Goal: Transaction & Acquisition: Purchase product/service

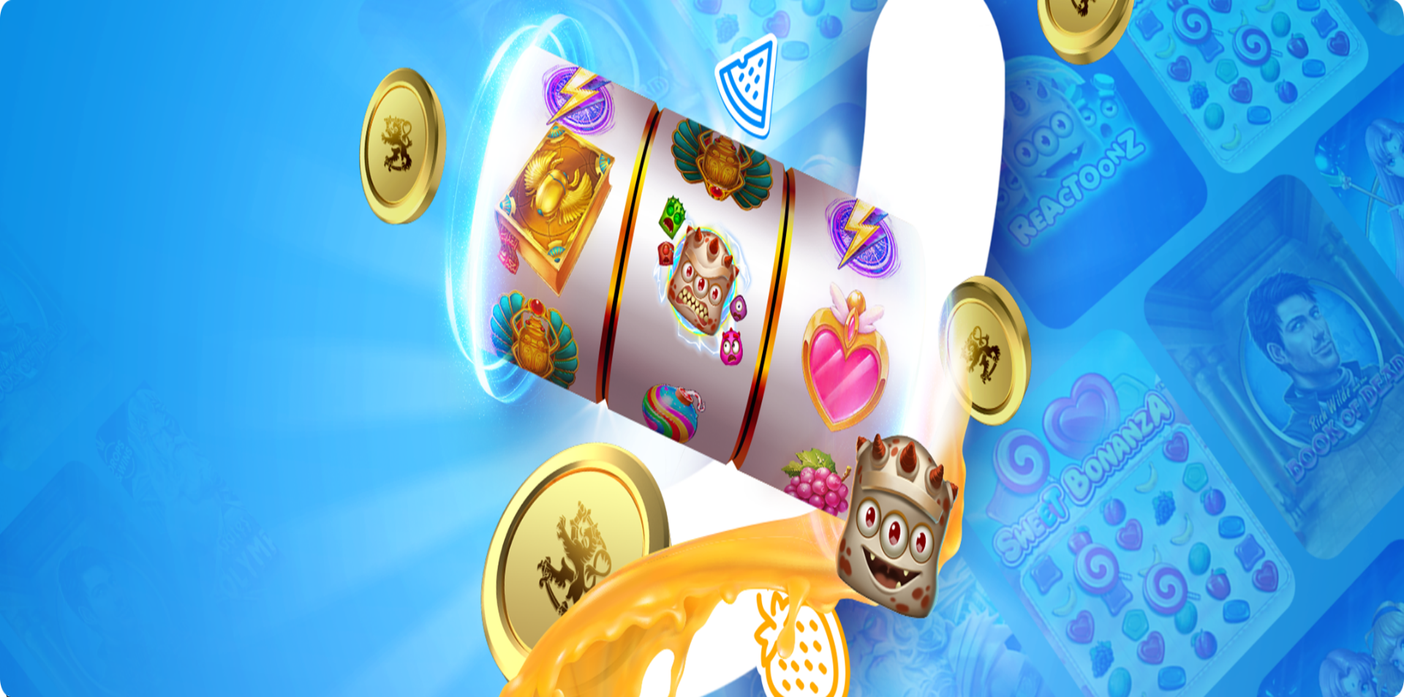
click at [86, 59] on span "Kirjaudu" at bounding box center [101, 53] width 36 height 11
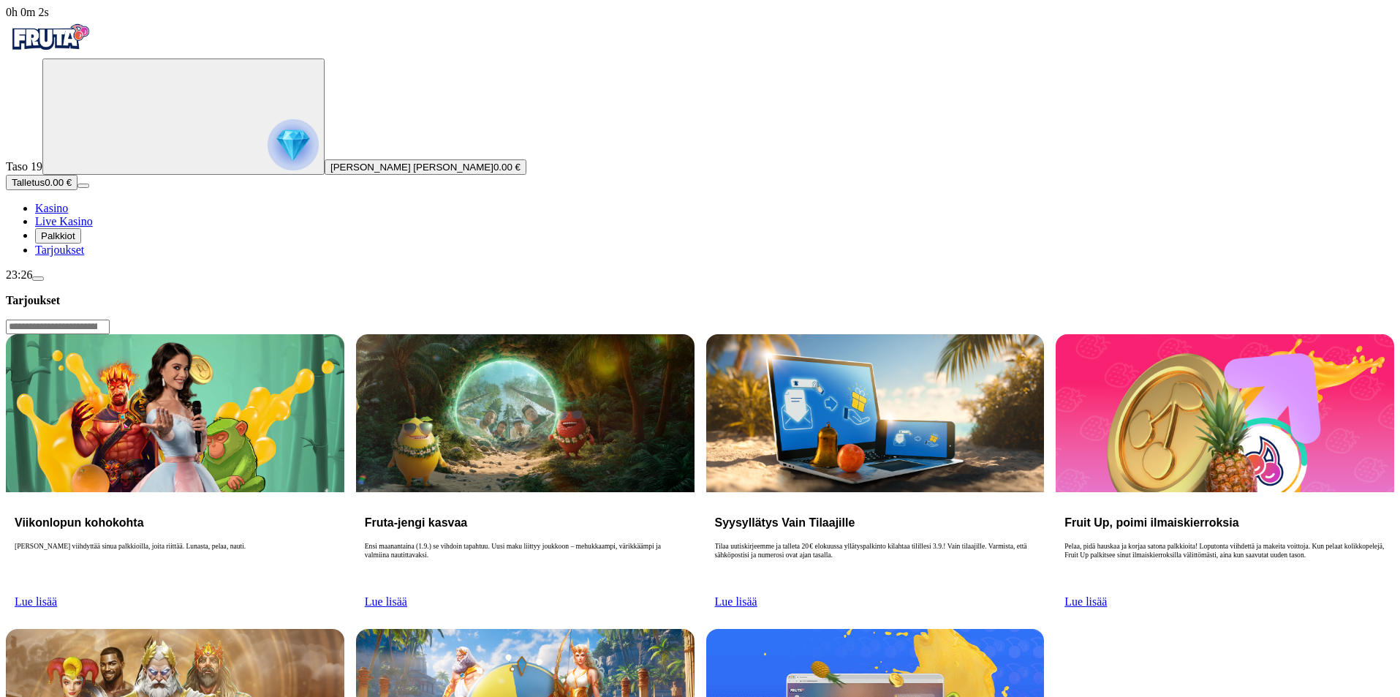
click at [75, 241] on span "Palkkiot" at bounding box center [58, 235] width 34 height 11
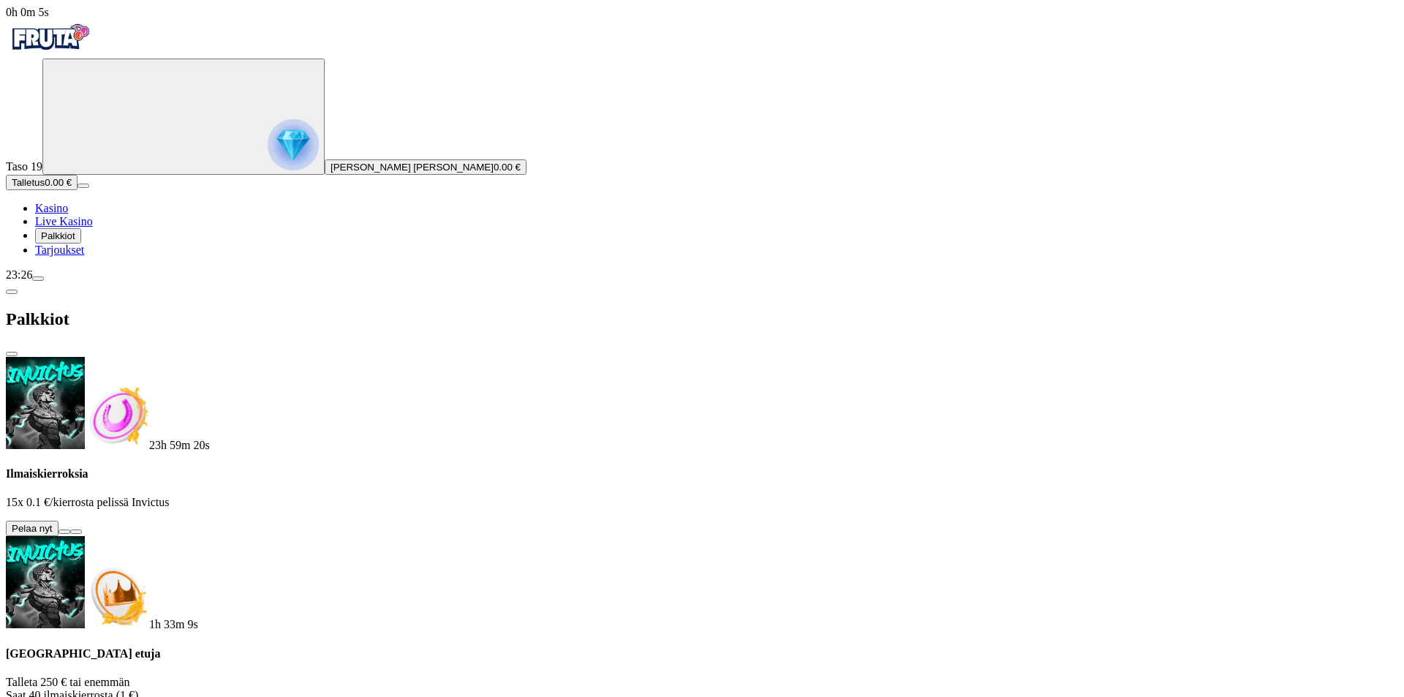
click at [70, 529] on button at bounding box center [65, 531] width 12 height 4
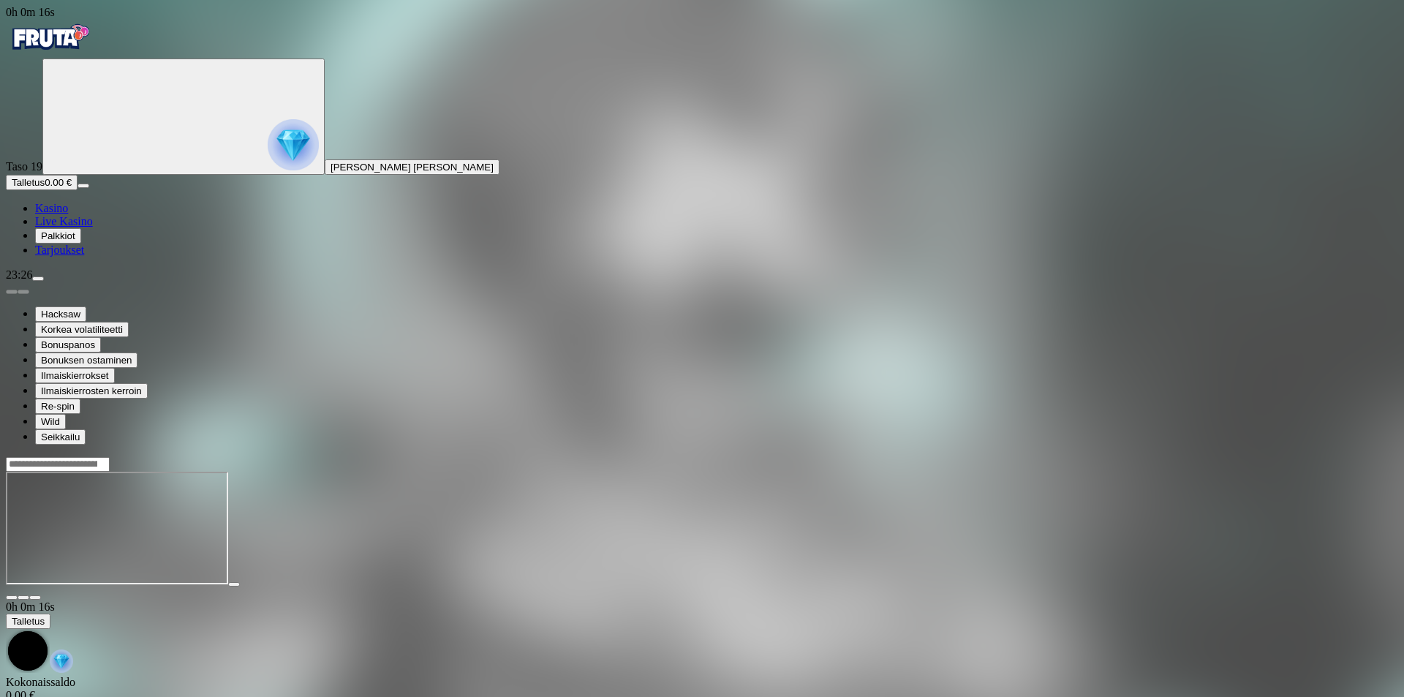
click at [75, 241] on span "Palkkiot" at bounding box center [58, 235] width 34 height 11
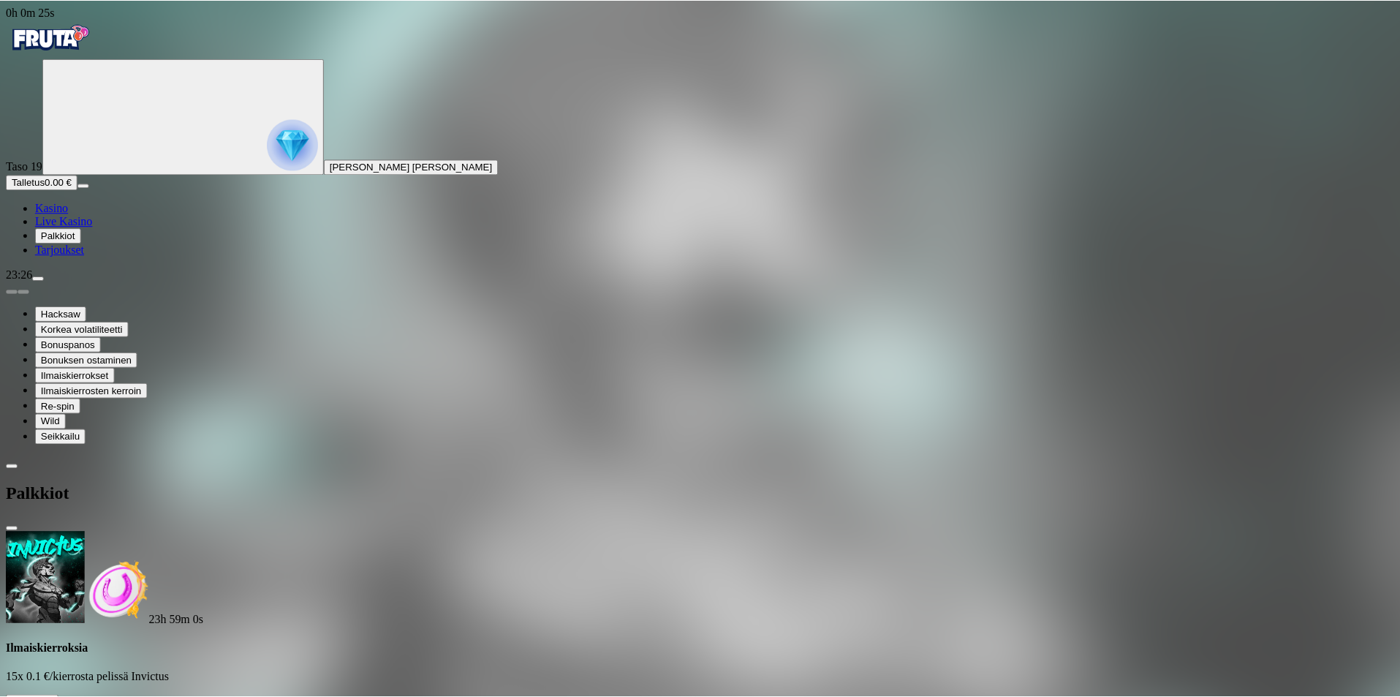
scroll to position [181, 0]
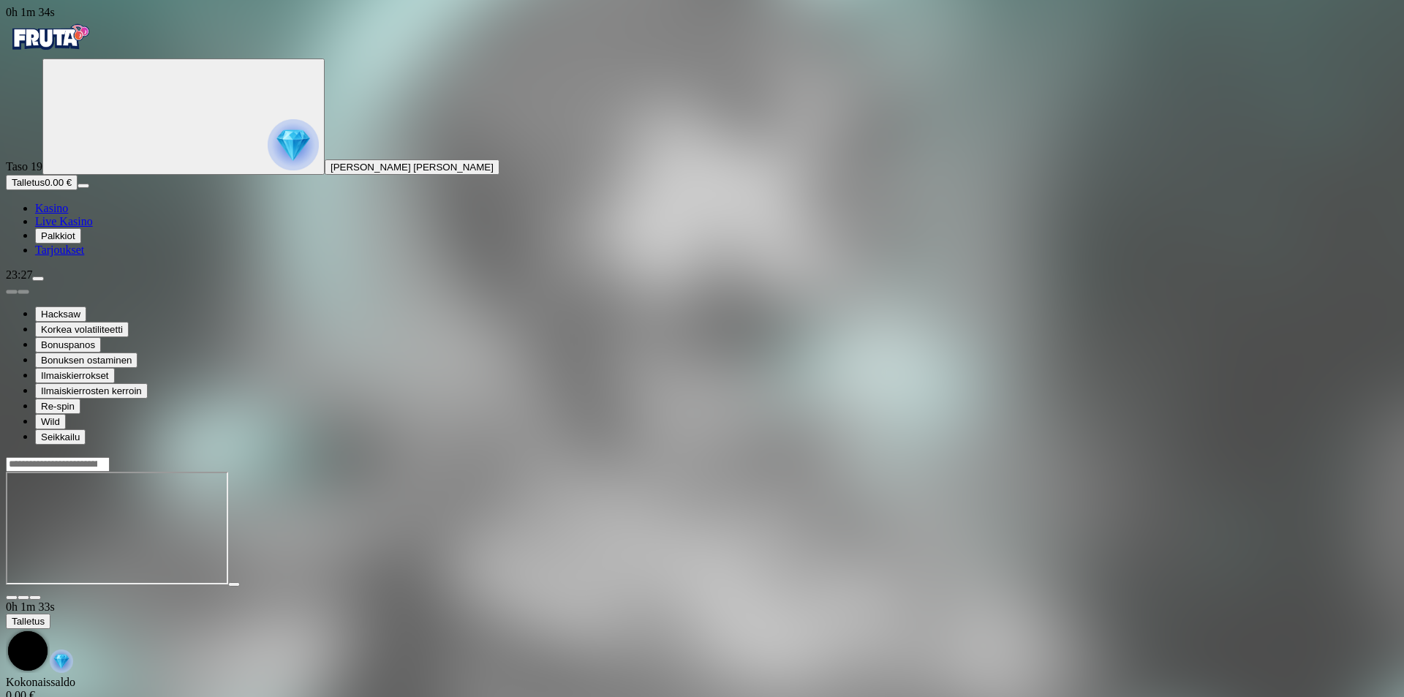
click at [56, 214] on link "Kasino" at bounding box center [51, 208] width 33 height 12
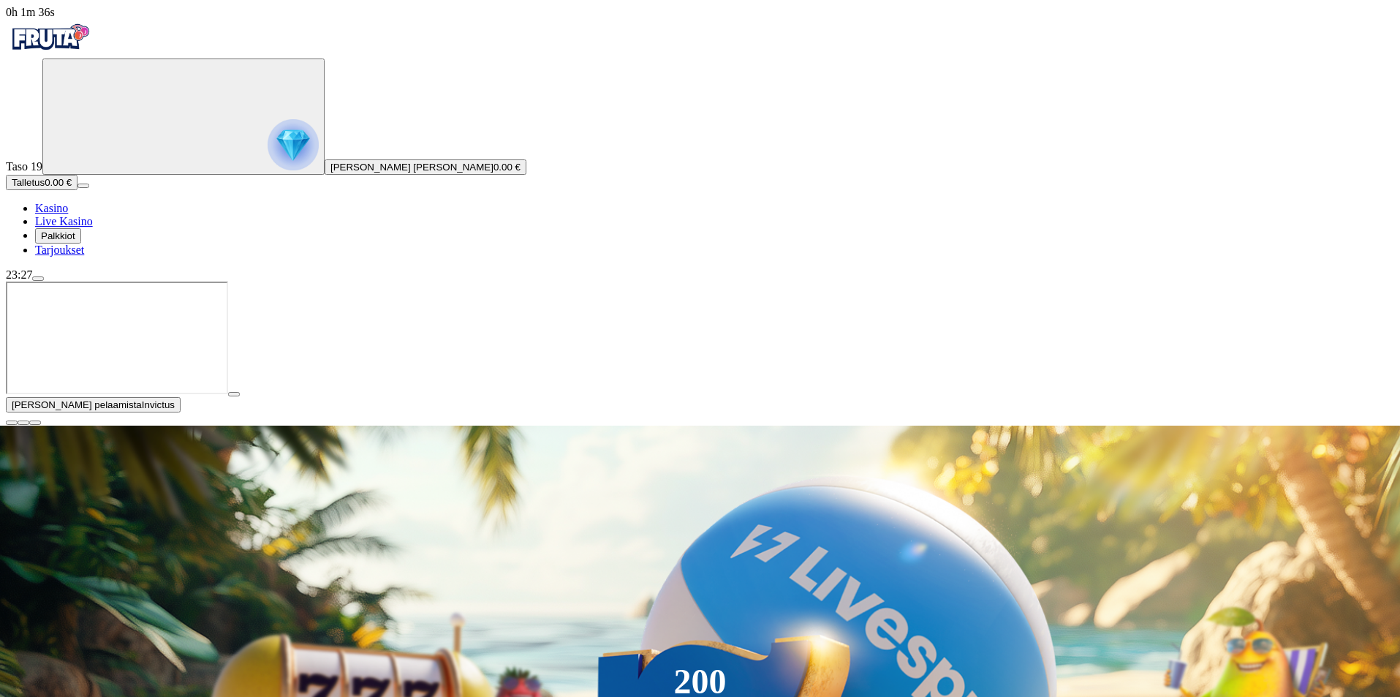
click at [12, 423] on span "close icon" at bounding box center [12, 423] width 0 height 0
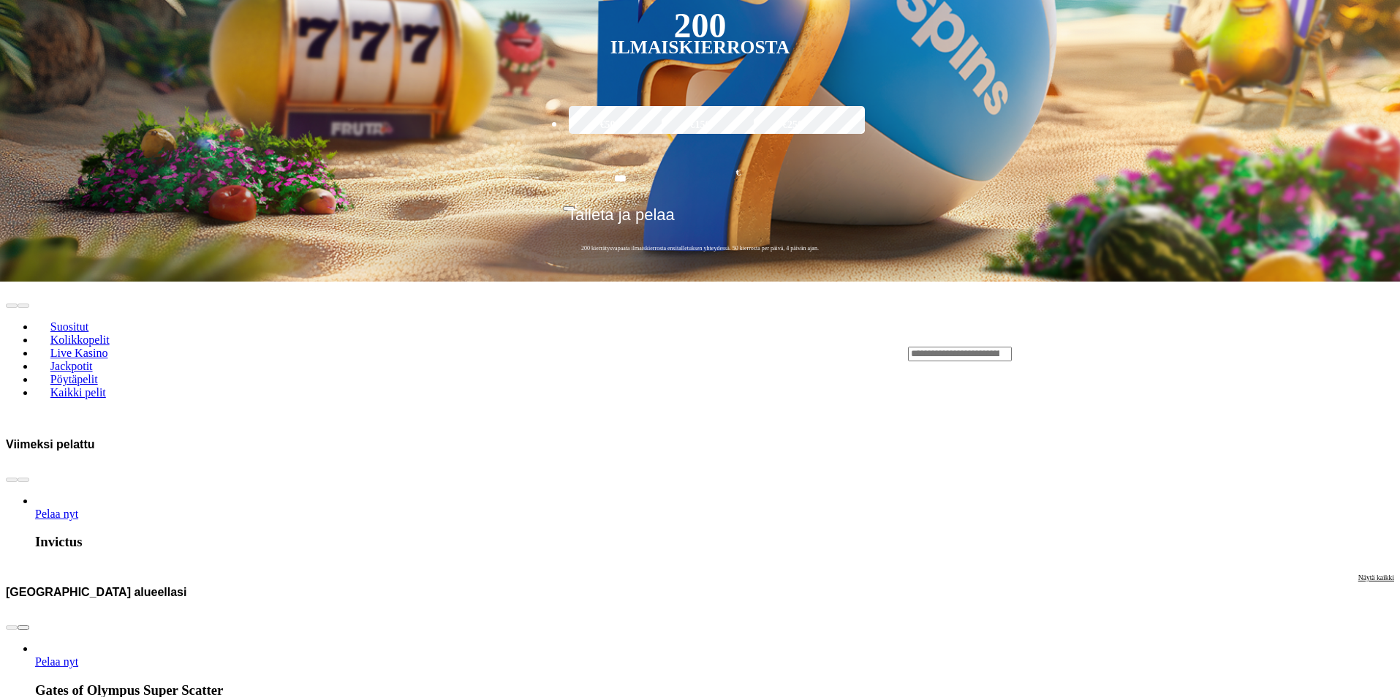
scroll to position [293, 0]
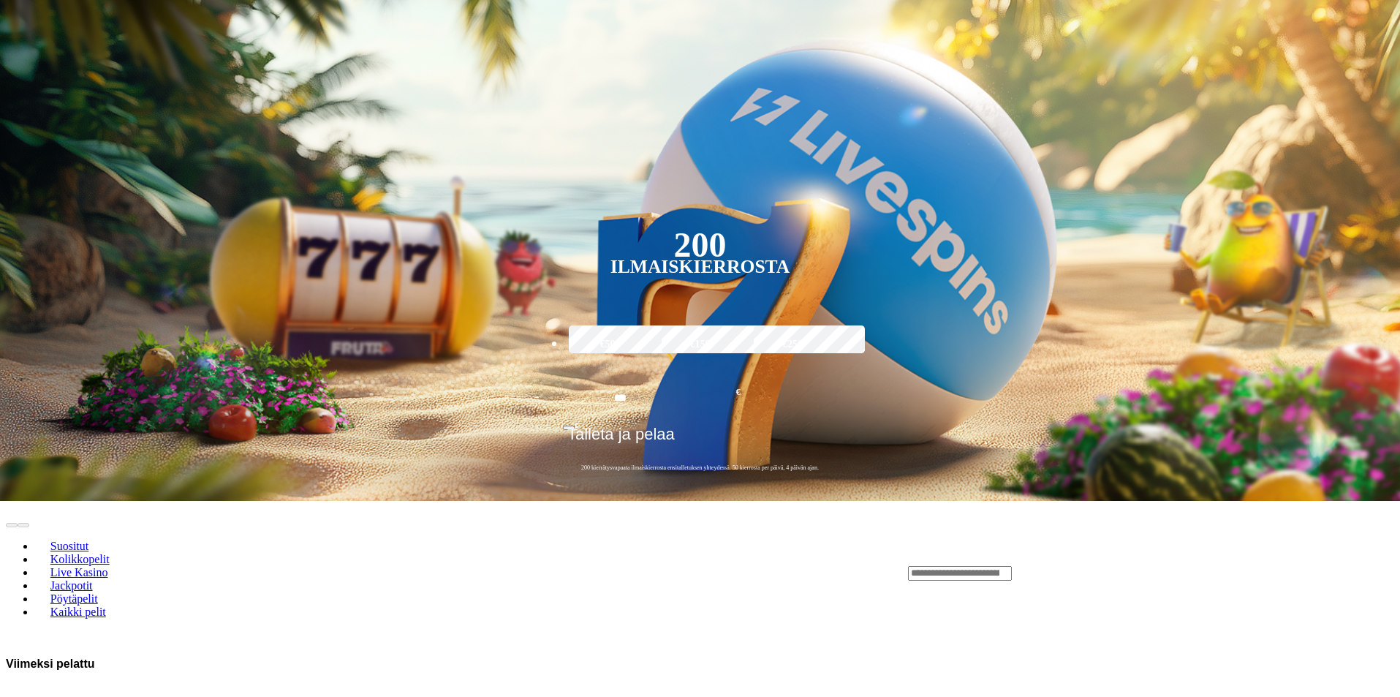
click at [1012, 566] on input "Search" at bounding box center [960, 573] width 104 height 15
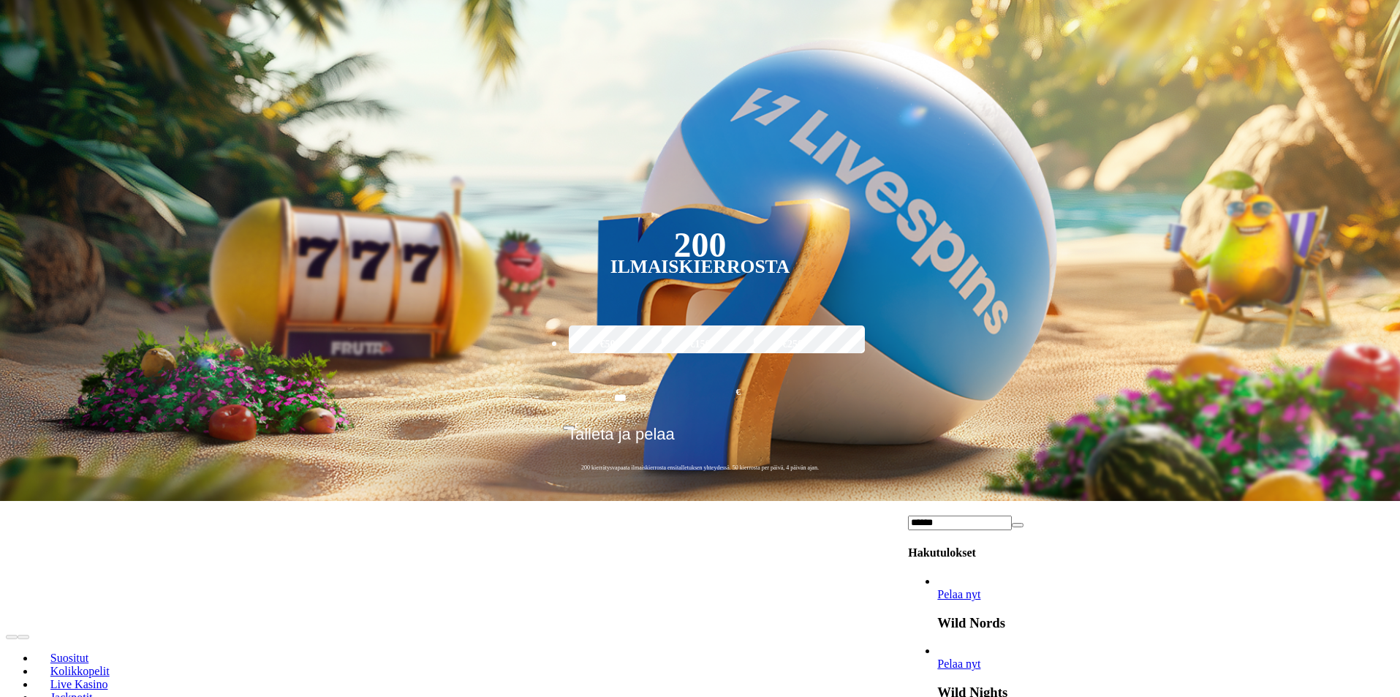
type input "******"
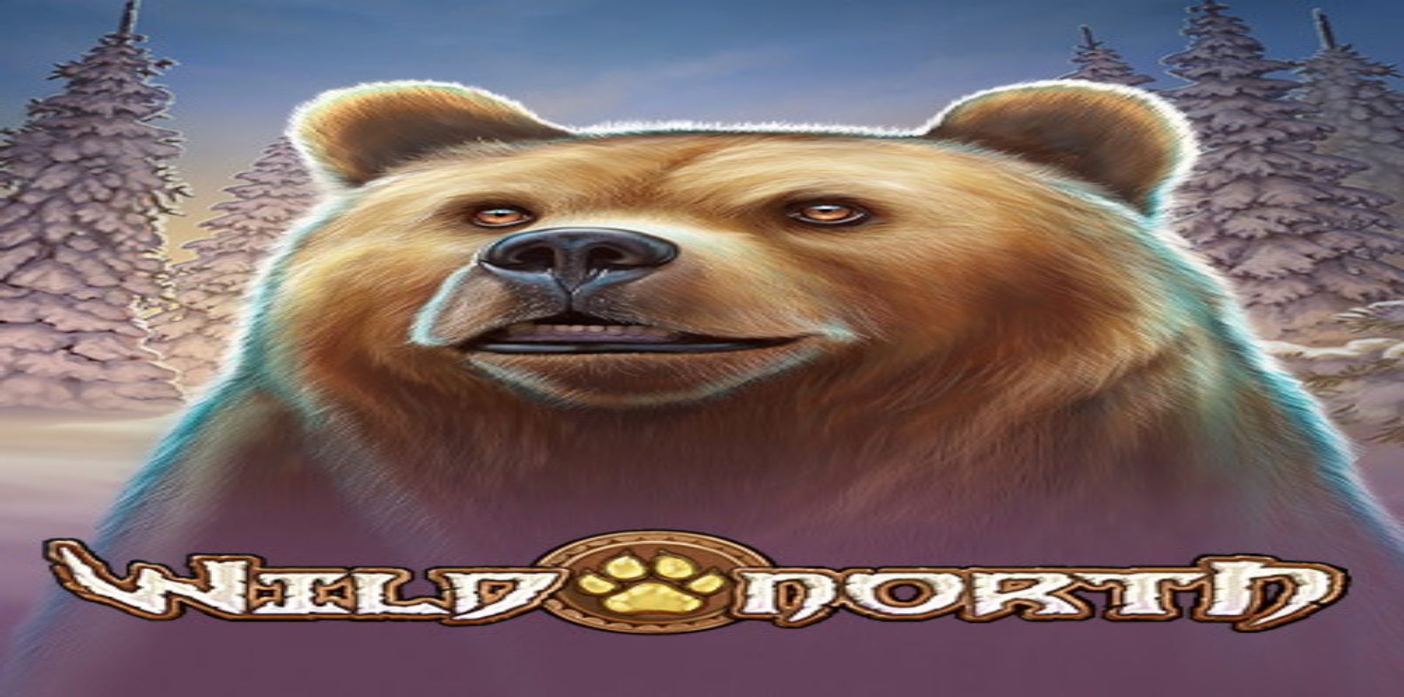
click at [68, 214] on span "Kasino" at bounding box center [51, 208] width 33 height 12
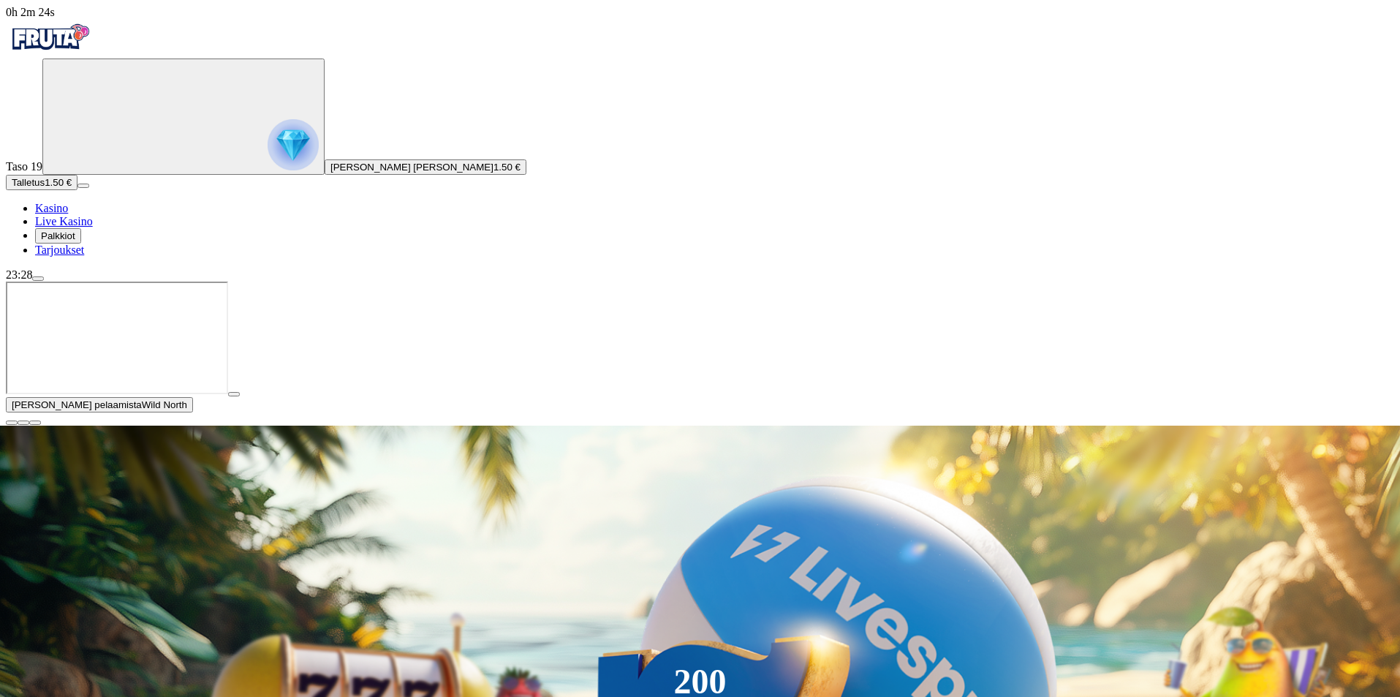
click at [12, 423] on span "close icon" at bounding box center [12, 423] width 0 height 0
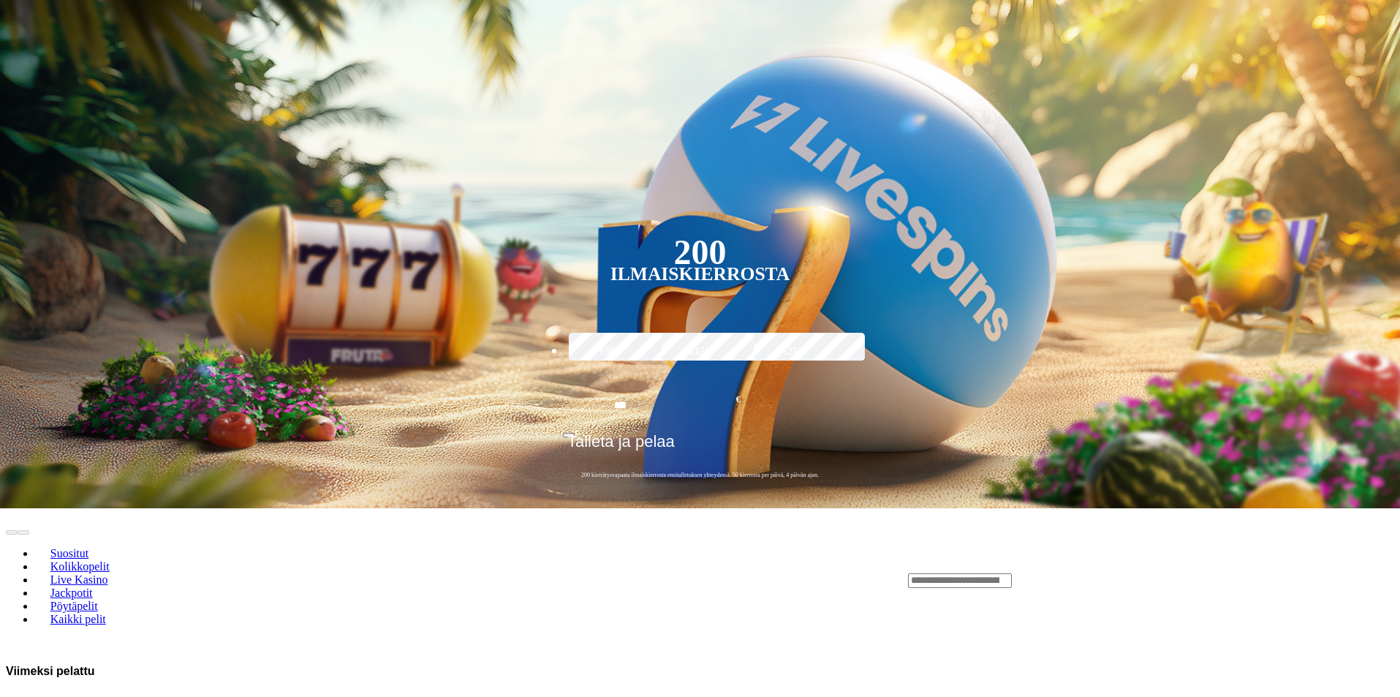
scroll to position [293, 0]
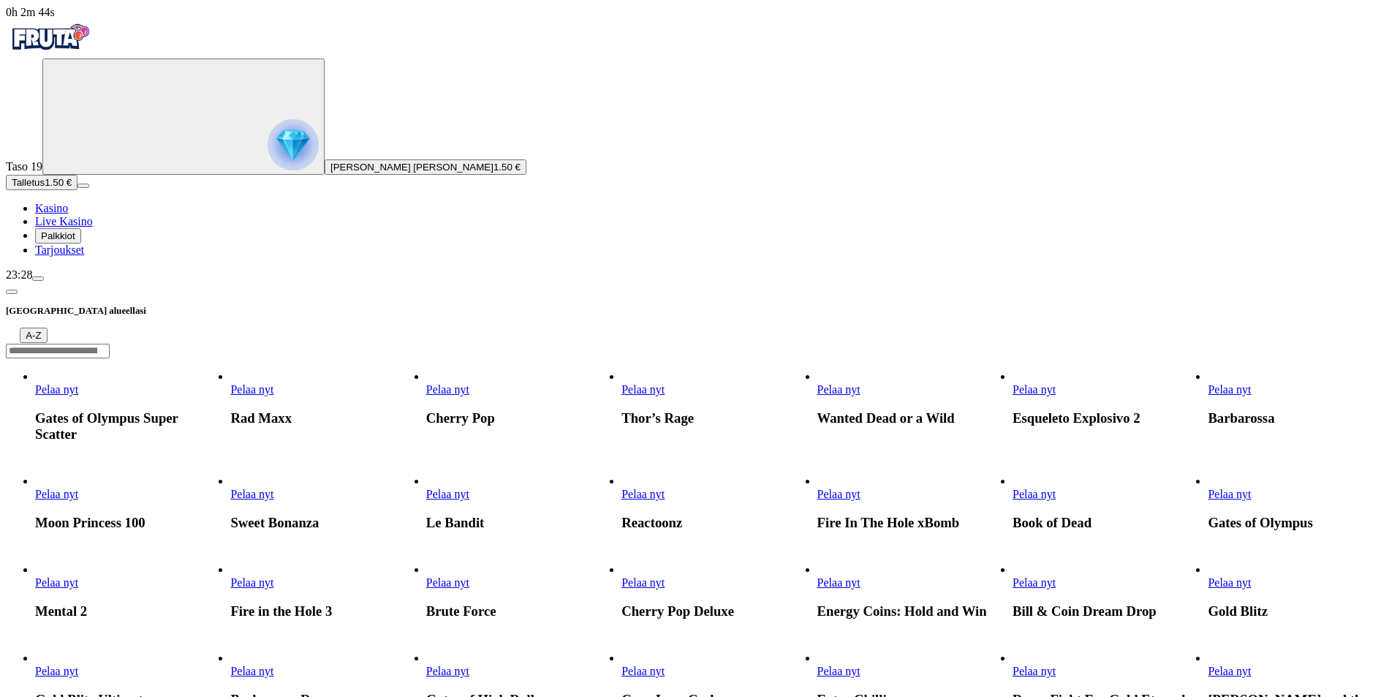
drag, startPoint x: 1086, startPoint y: 6, endPoint x: 1079, endPoint y: 26, distance: 20.8
click at [1085, 282] on header "Suosituinta alueellasi A-Z" at bounding box center [700, 320] width 1389 height 77
click at [110, 344] on input "Search" at bounding box center [58, 351] width 104 height 15
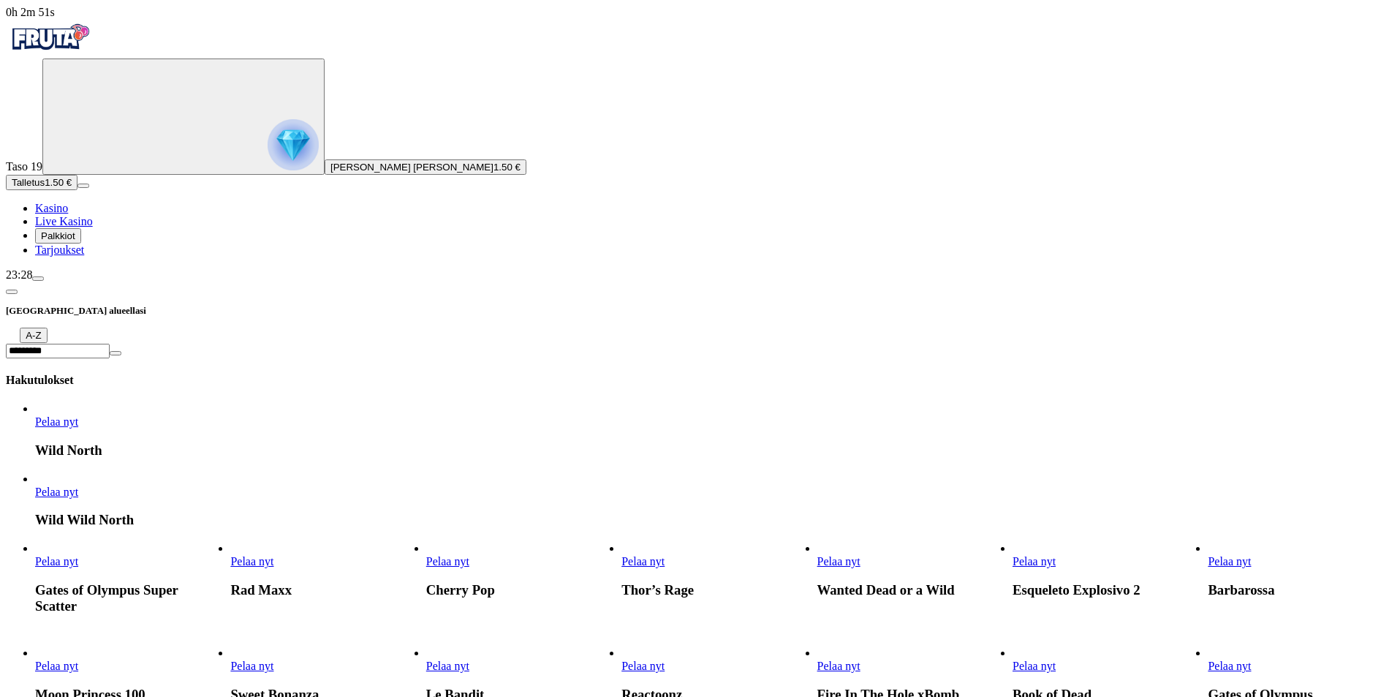
type input "*********"
click at [78, 415] on link "Pelaa nyt" at bounding box center [56, 421] width 43 height 12
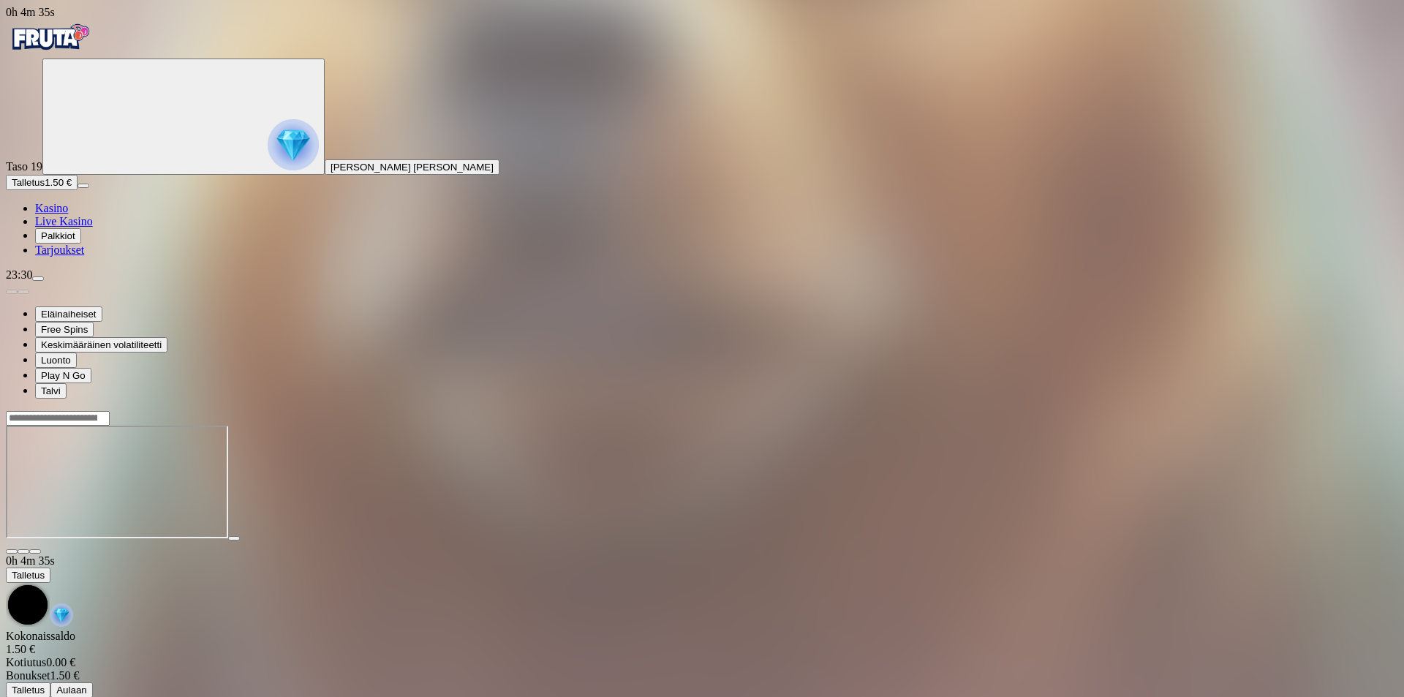
click at [59, 214] on span "Kasino" at bounding box center [51, 208] width 33 height 12
click at [75, 241] on span "Palkkiot" at bounding box center [58, 235] width 34 height 11
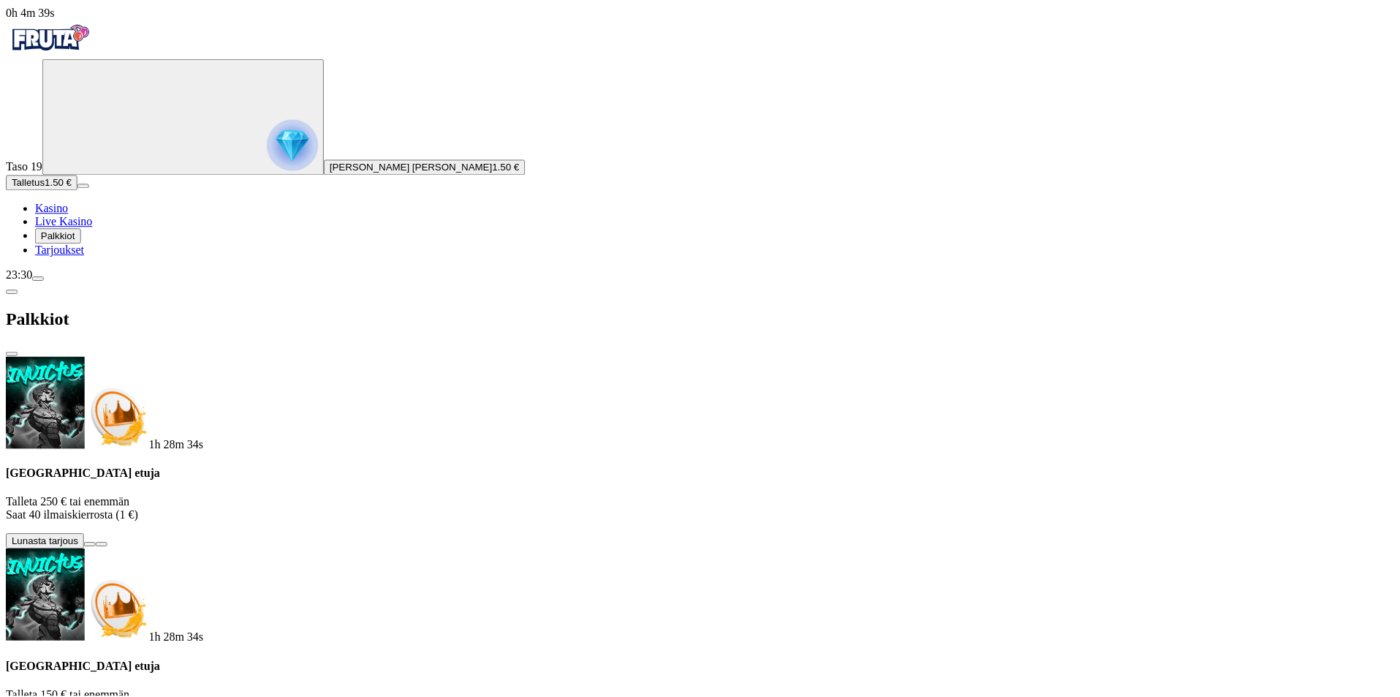
scroll to position [61, 0]
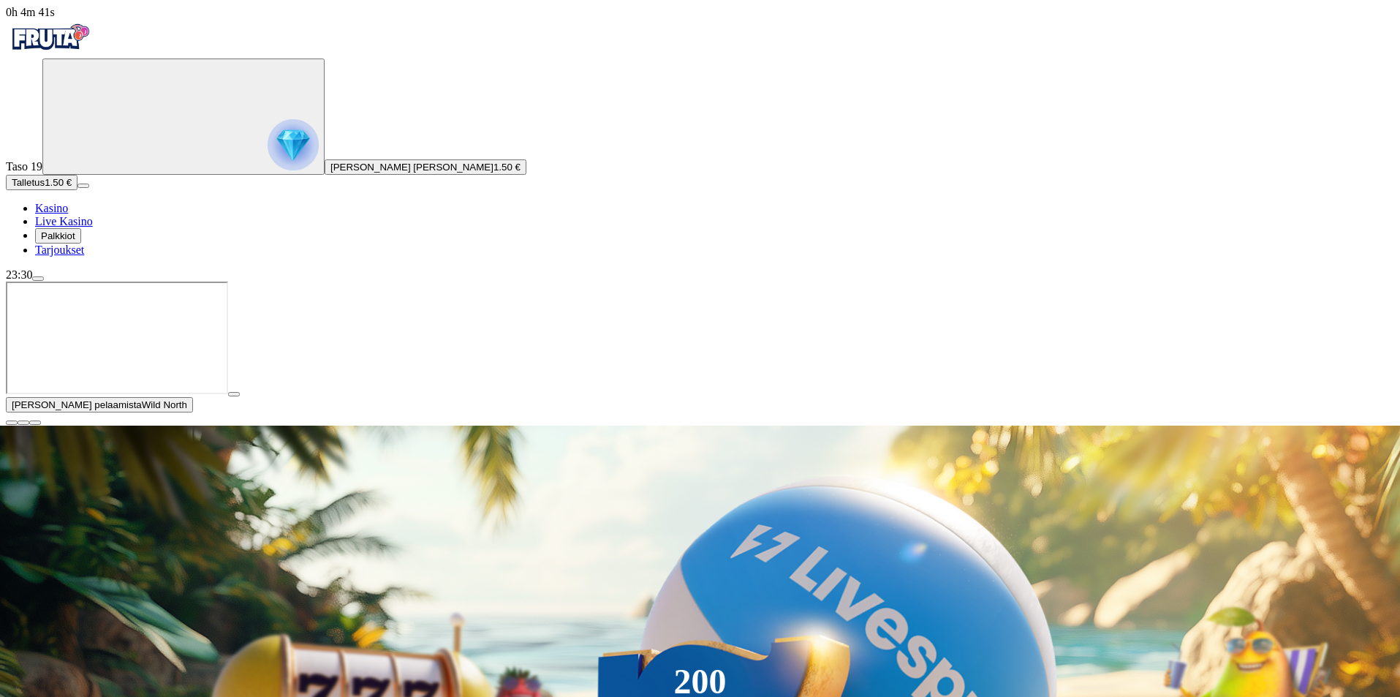
drag, startPoint x: 1388, startPoint y: 560, endPoint x: 1379, endPoint y: 556, distance: 10.5
click at [18, 425] on button "button" at bounding box center [12, 423] width 12 height 4
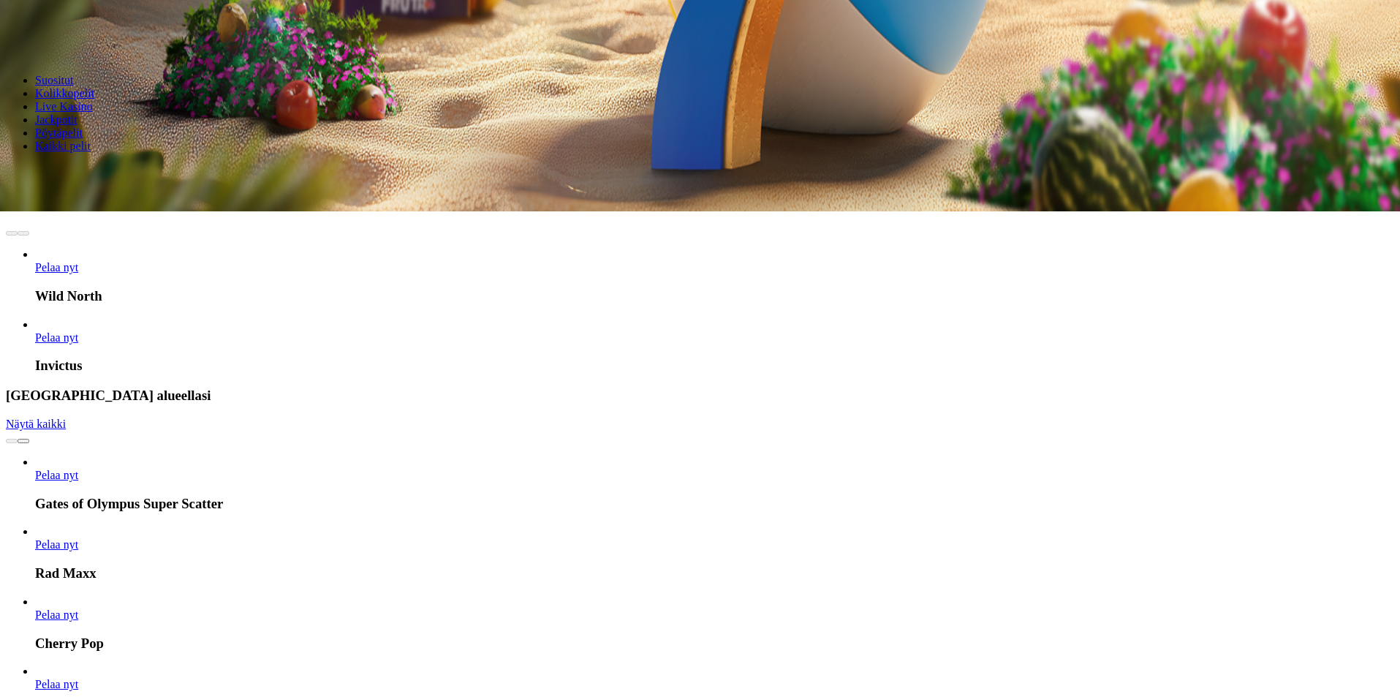
scroll to position [512, 0]
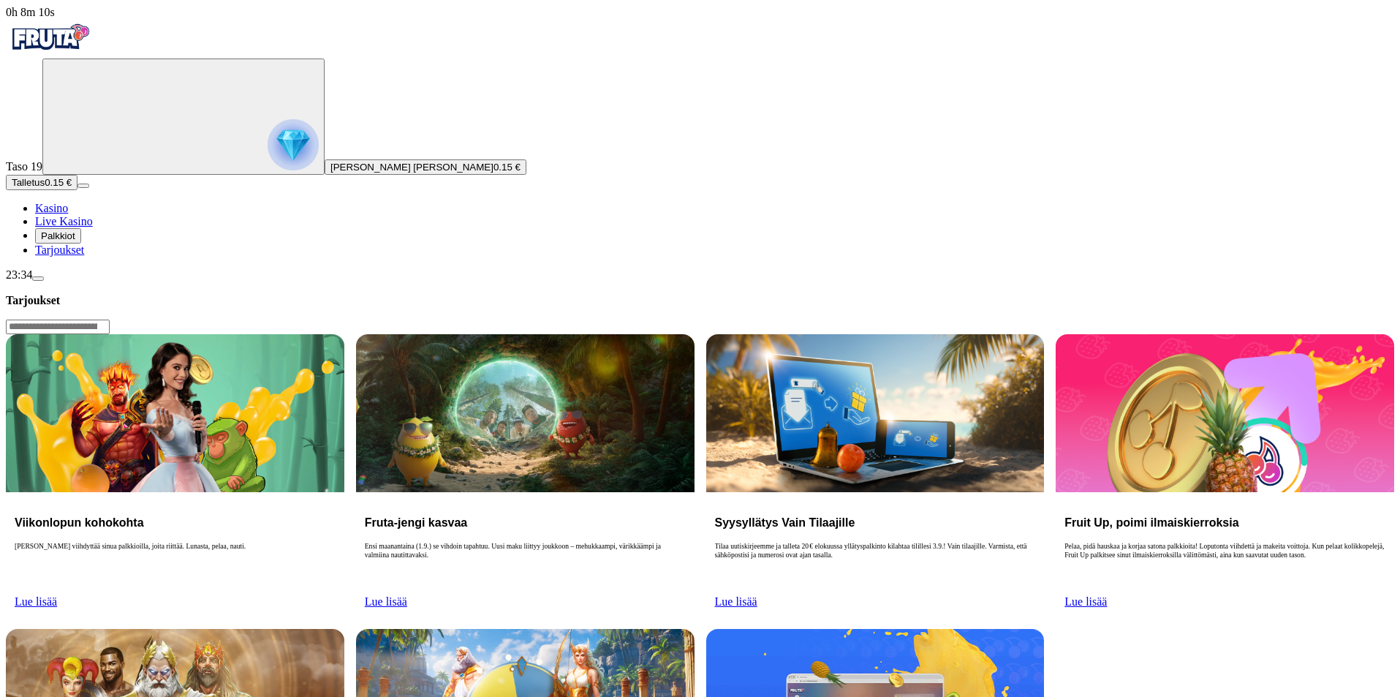
click at [75, 241] on span "Palkkiot" at bounding box center [58, 235] width 34 height 11
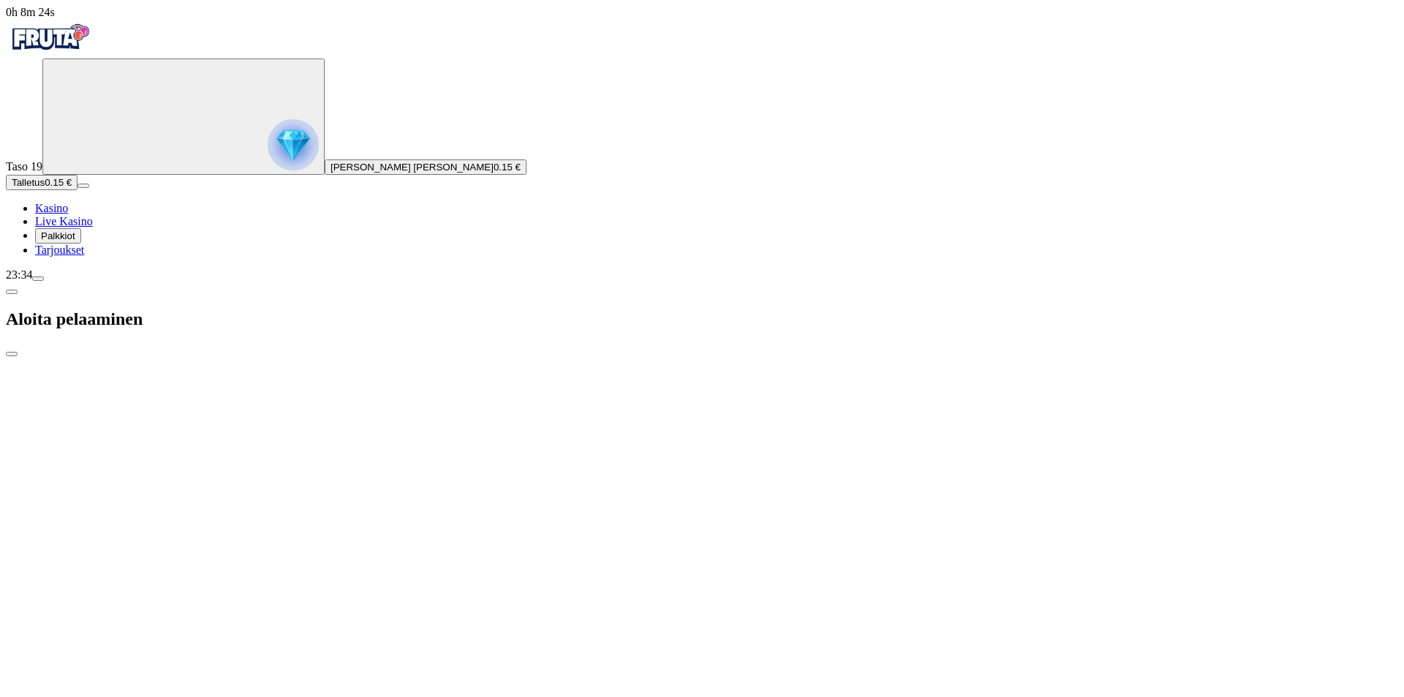
type input "*"
type input "**"
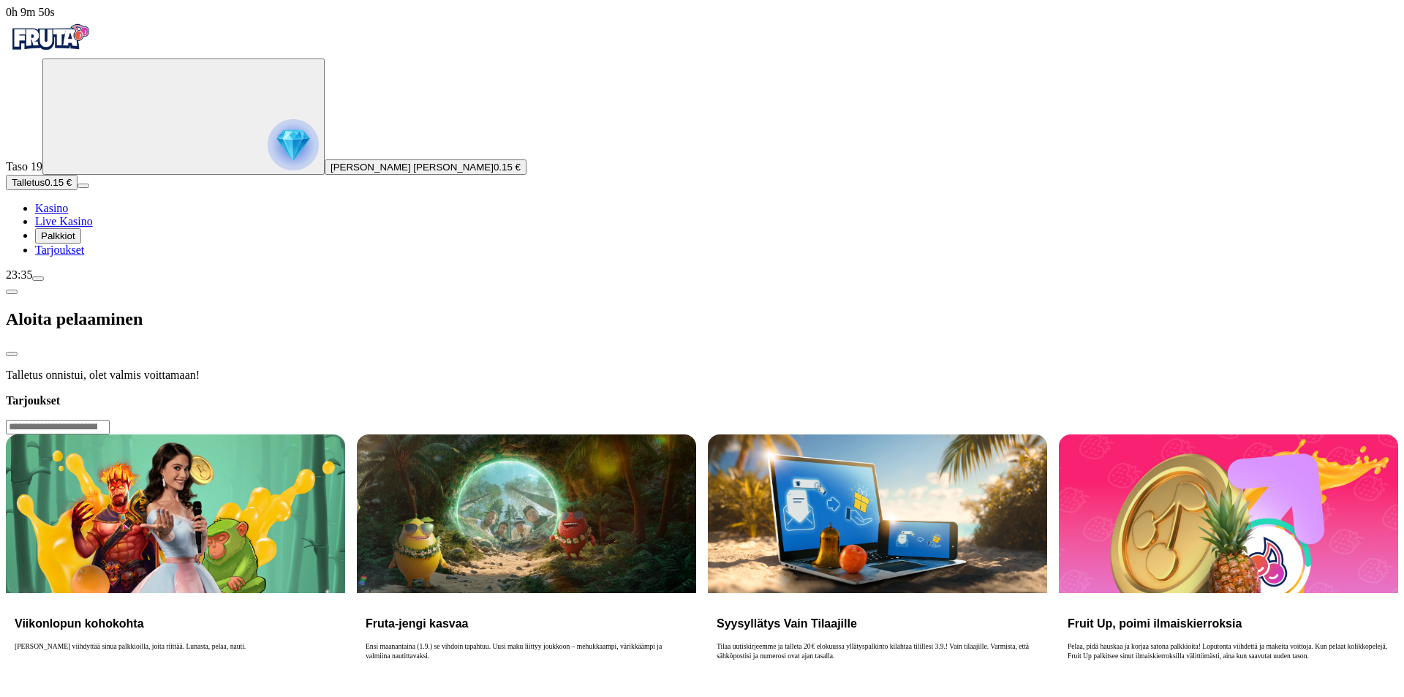
click at [542, 393] on div at bounding box center [702, 393] width 1392 height 0
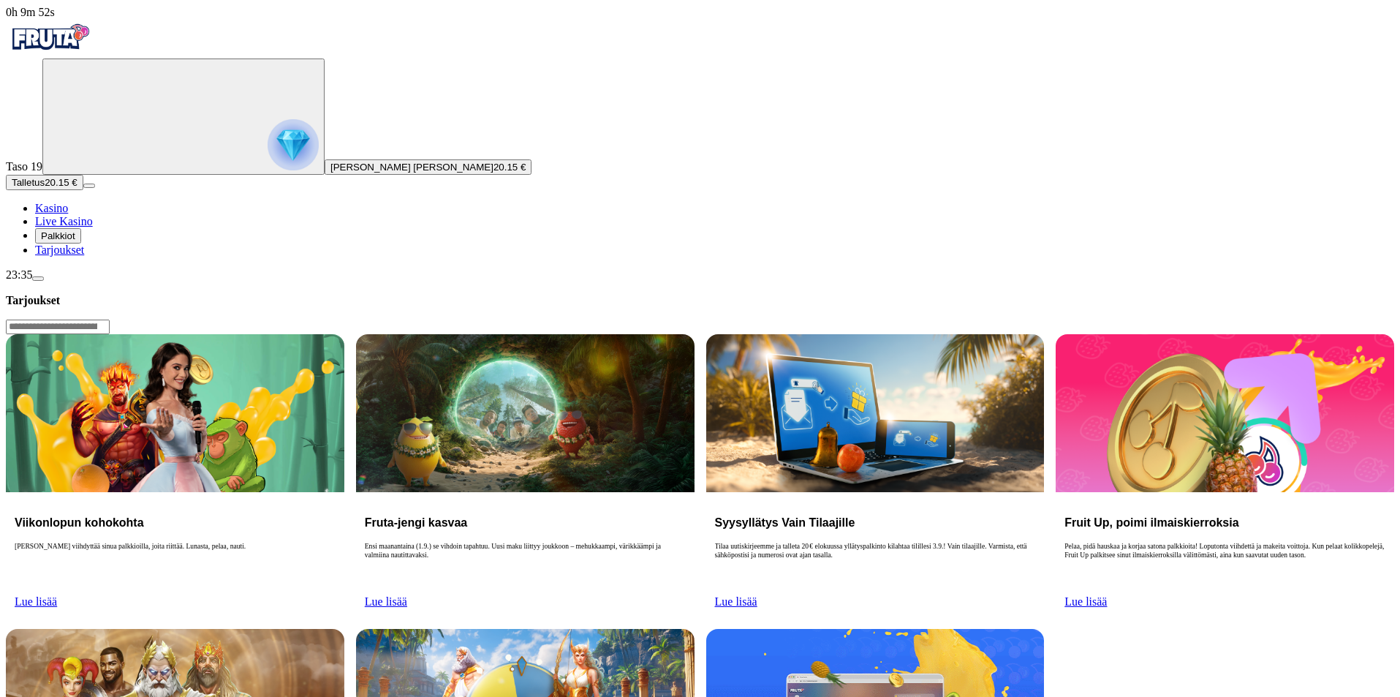
click at [75, 241] on span "Palkkiot" at bounding box center [58, 235] width 34 height 11
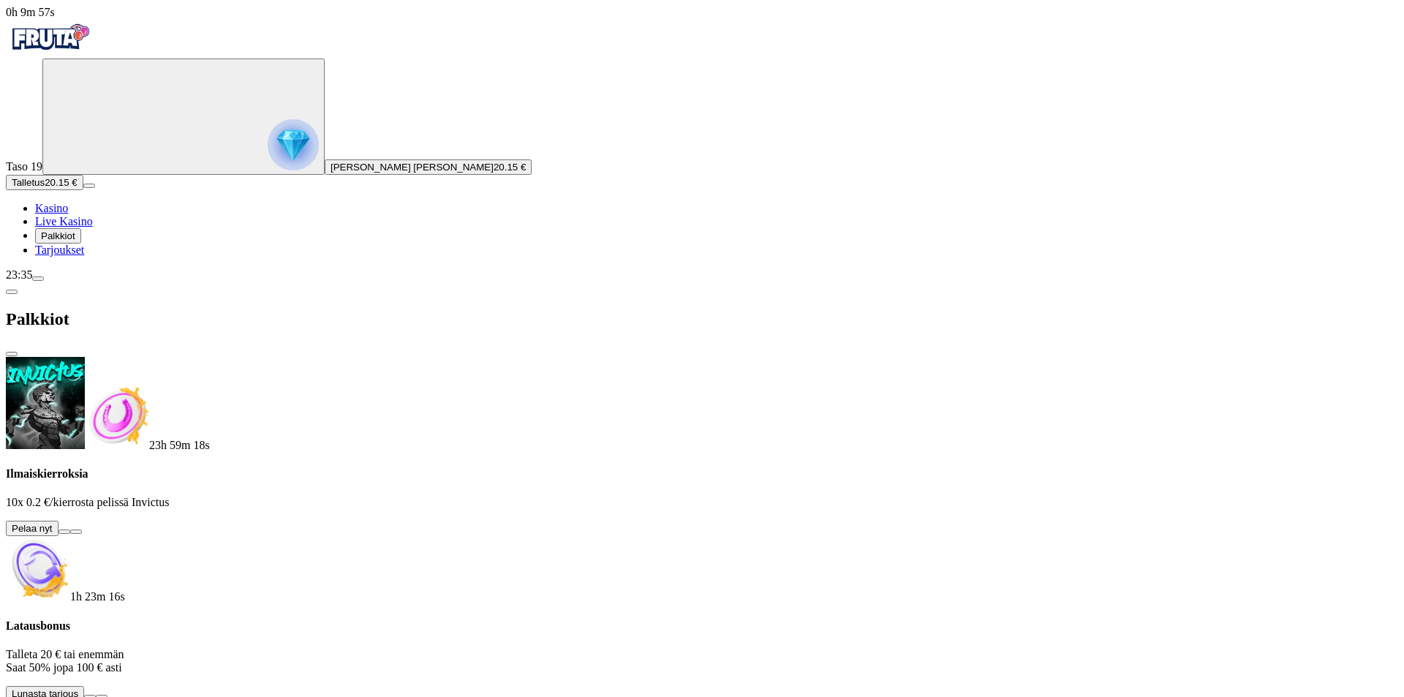
click at [70, 529] on button at bounding box center [65, 531] width 12 height 4
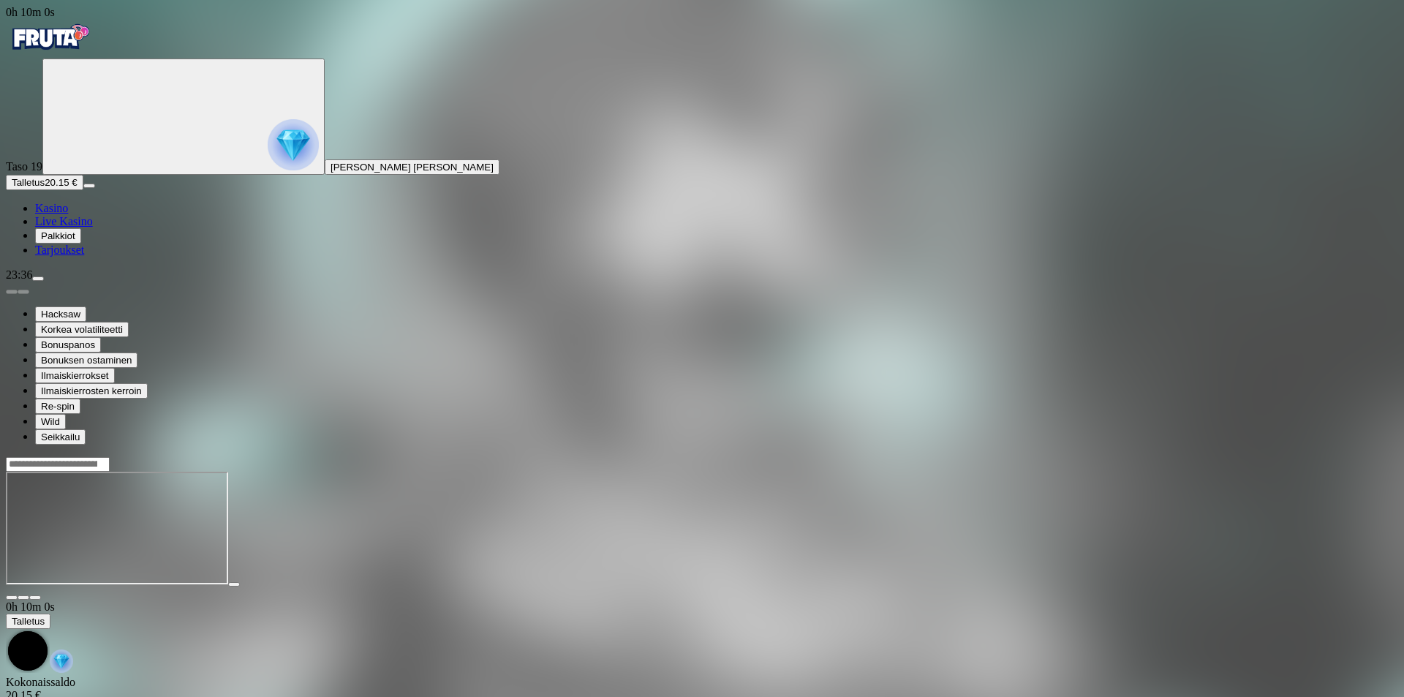
click at [35, 597] on span "fullscreen icon" at bounding box center [35, 597] width 0 height 0
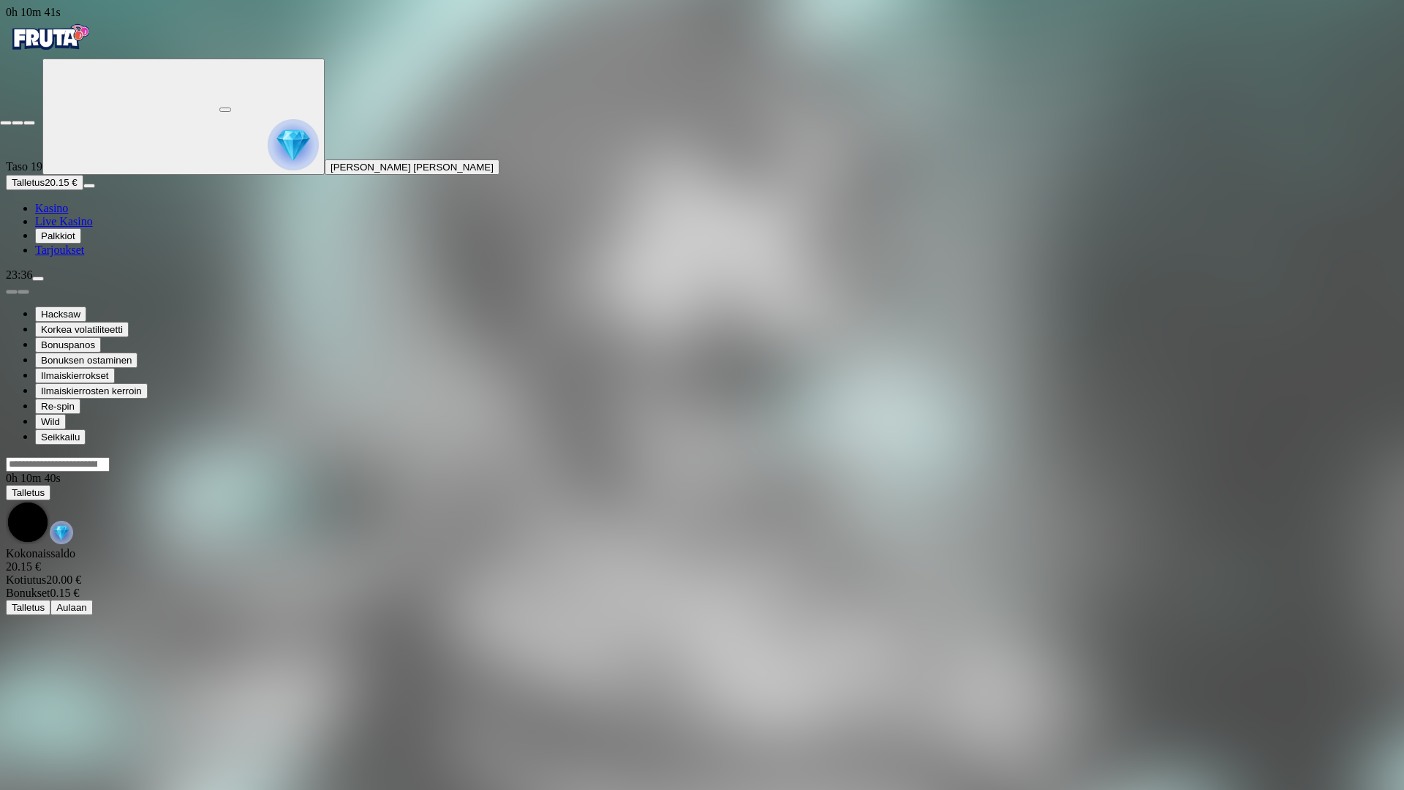
click at [29, 123] on span "fullscreen-exit icon" at bounding box center [29, 123] width 0 height 0
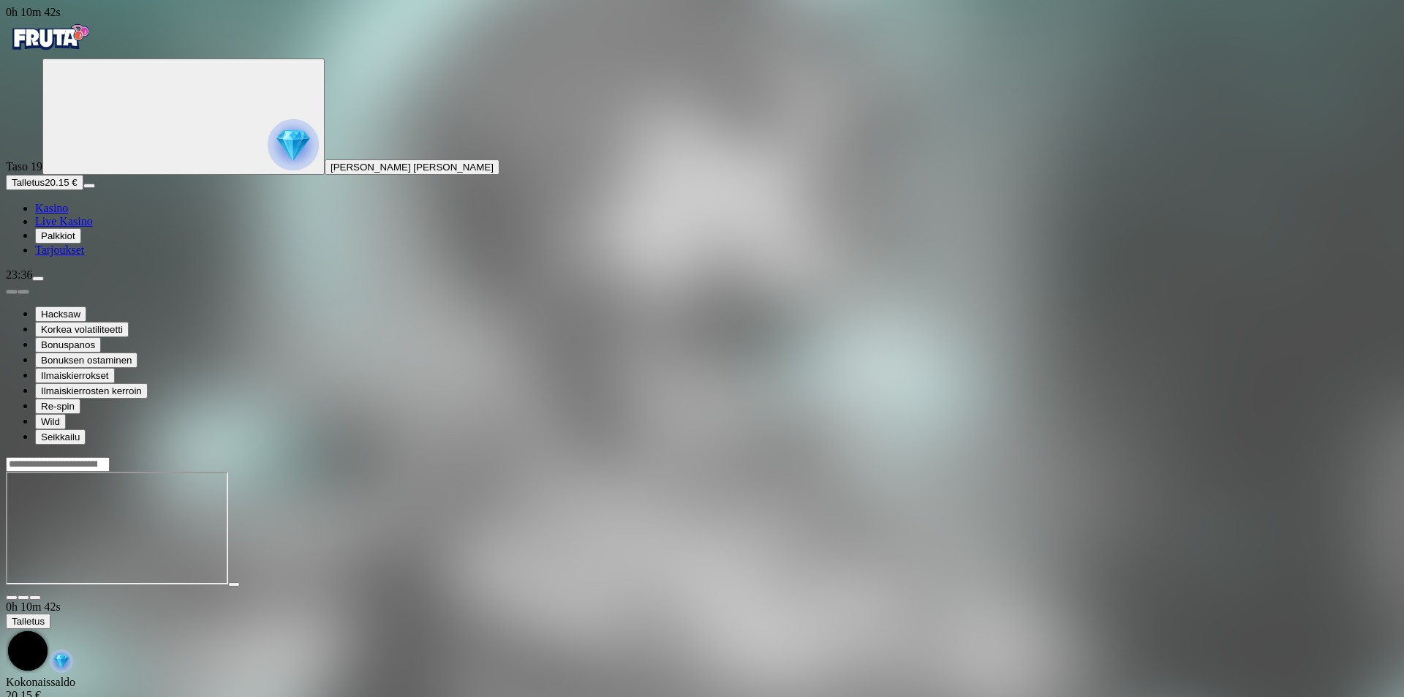
click at [68, 214] on span "Kasino" at bounding box center [51, 208] width 33 height 12
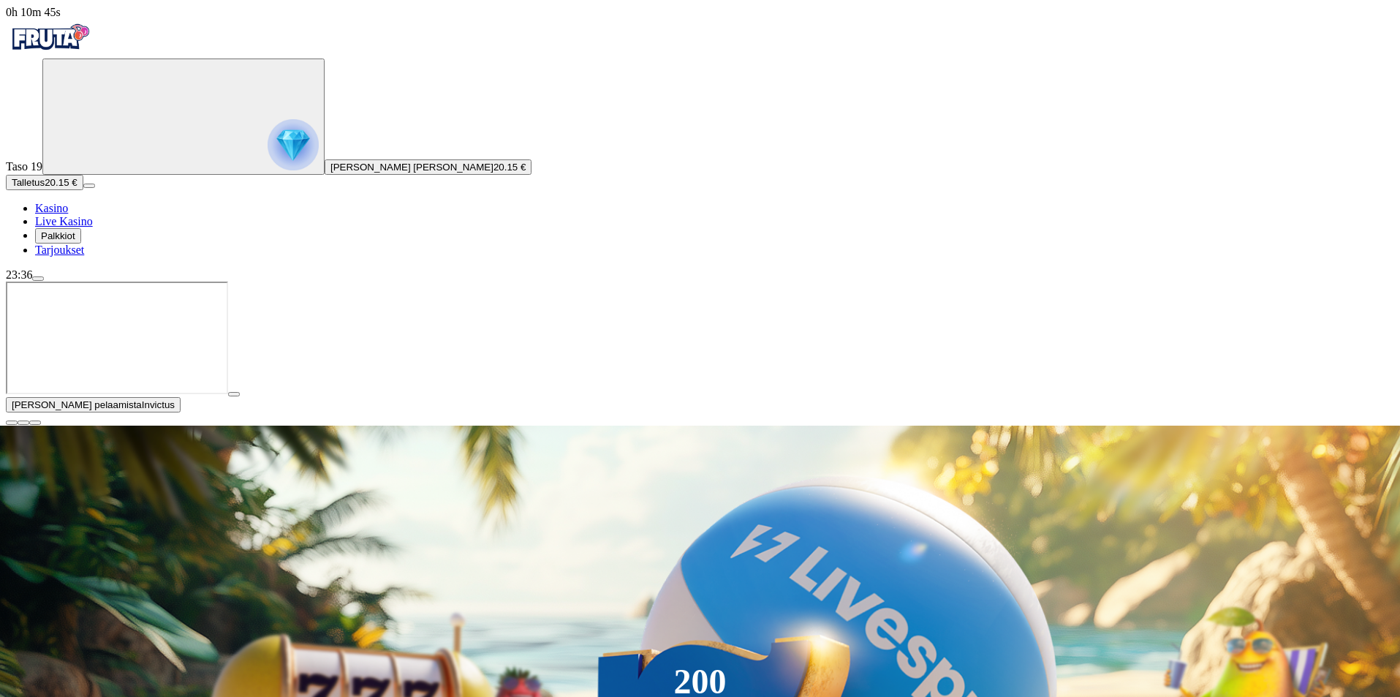
click at [18, 425] on button "button" at bounding box center [12, 423] width 12 height 4
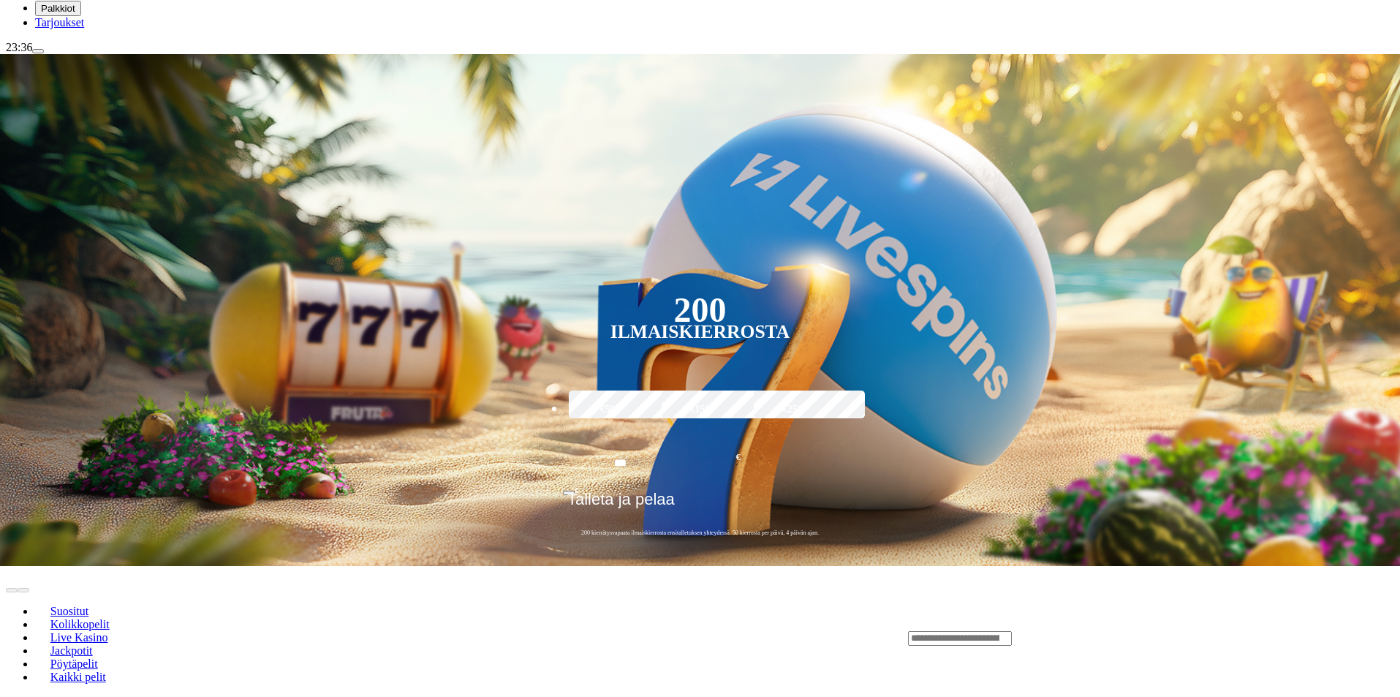
scroll to position [366, 0]
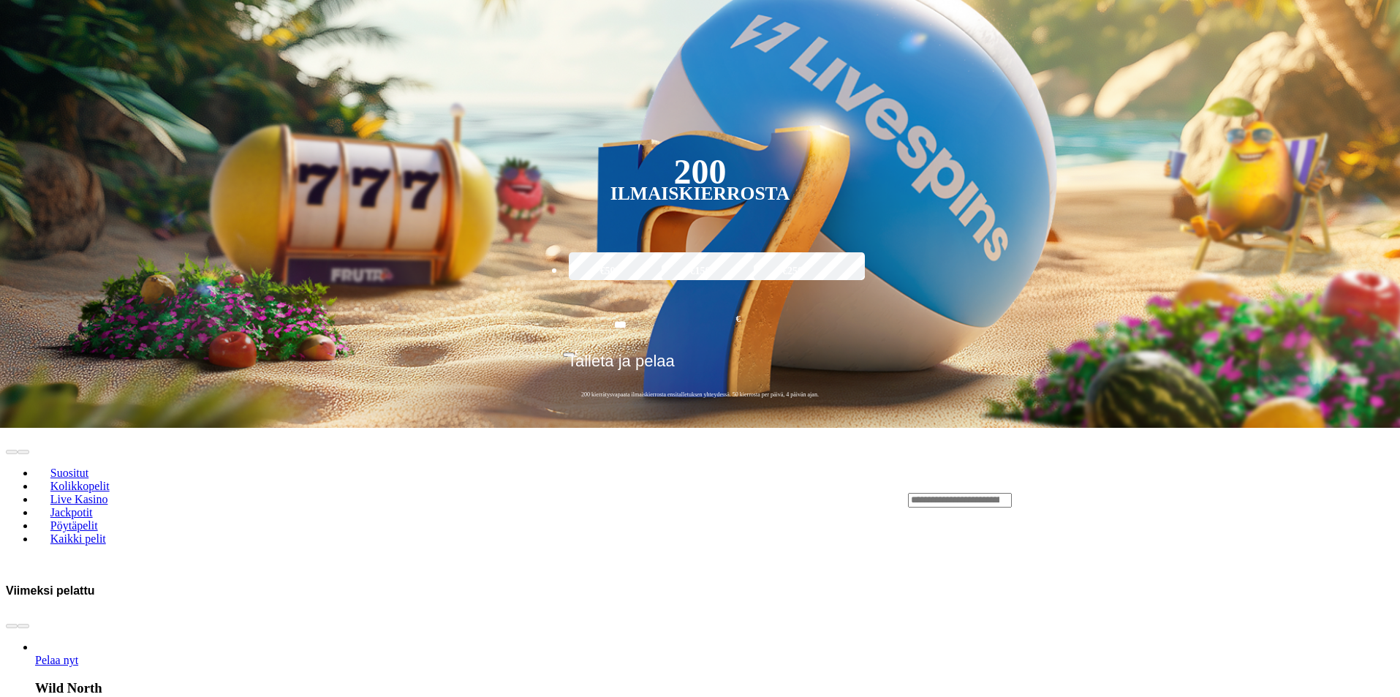
click at [1012, 493] on input "Search" at bounding box center [960, 500] width 104 height 15
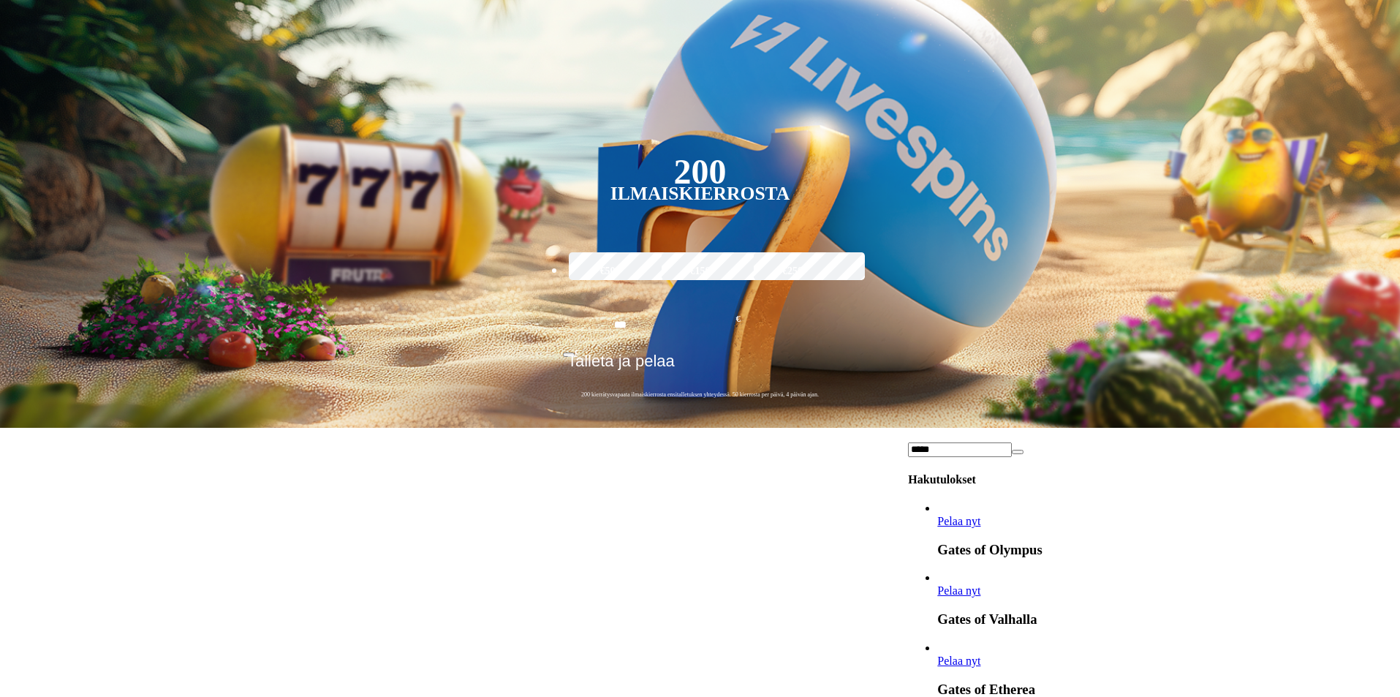
scroll to position [146, 0]
type input "*"
type input "*******"
click at [981, 655] on span "Pelaa nyt" at bounding box center [959, 661] width 43 height 12
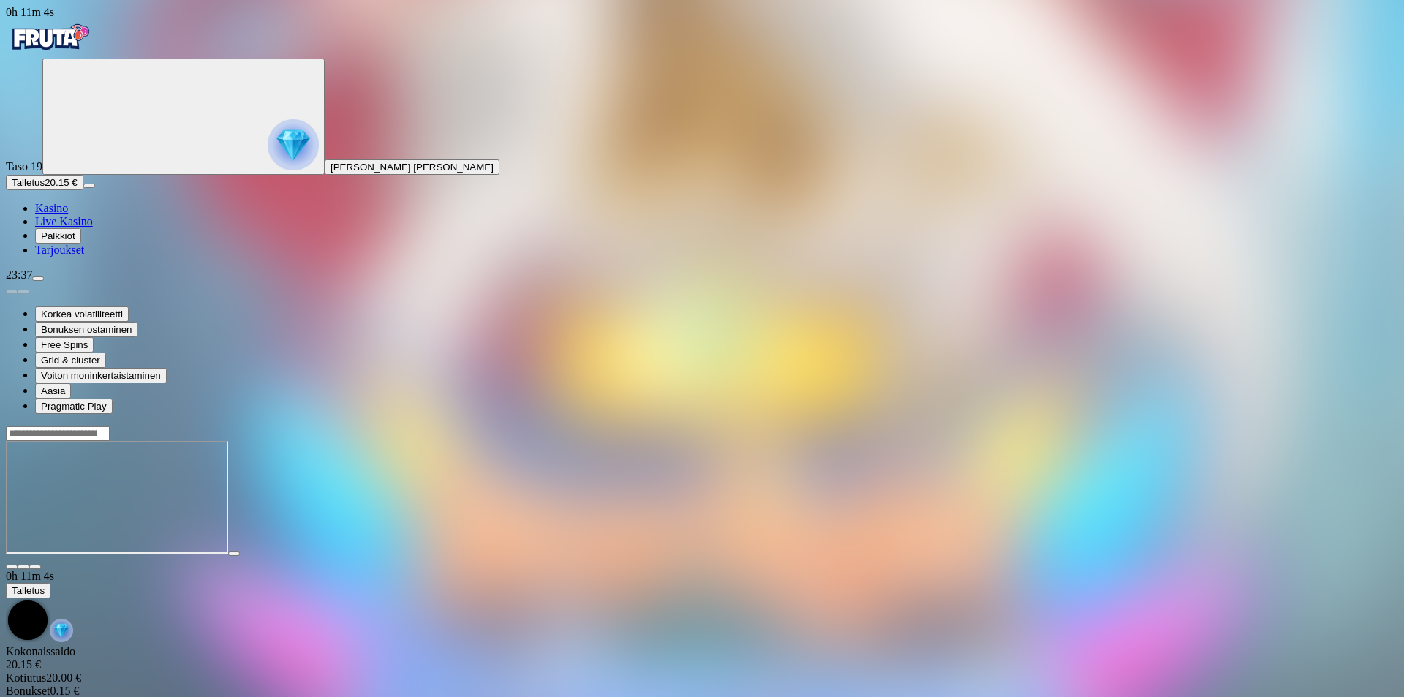
click at [1316, 426] on div at bounding box center [702, 498] width 1392 height 144
click at [35, 567] on span "fullscreen icon" at bounding box center [35, 567] width 0 height 0
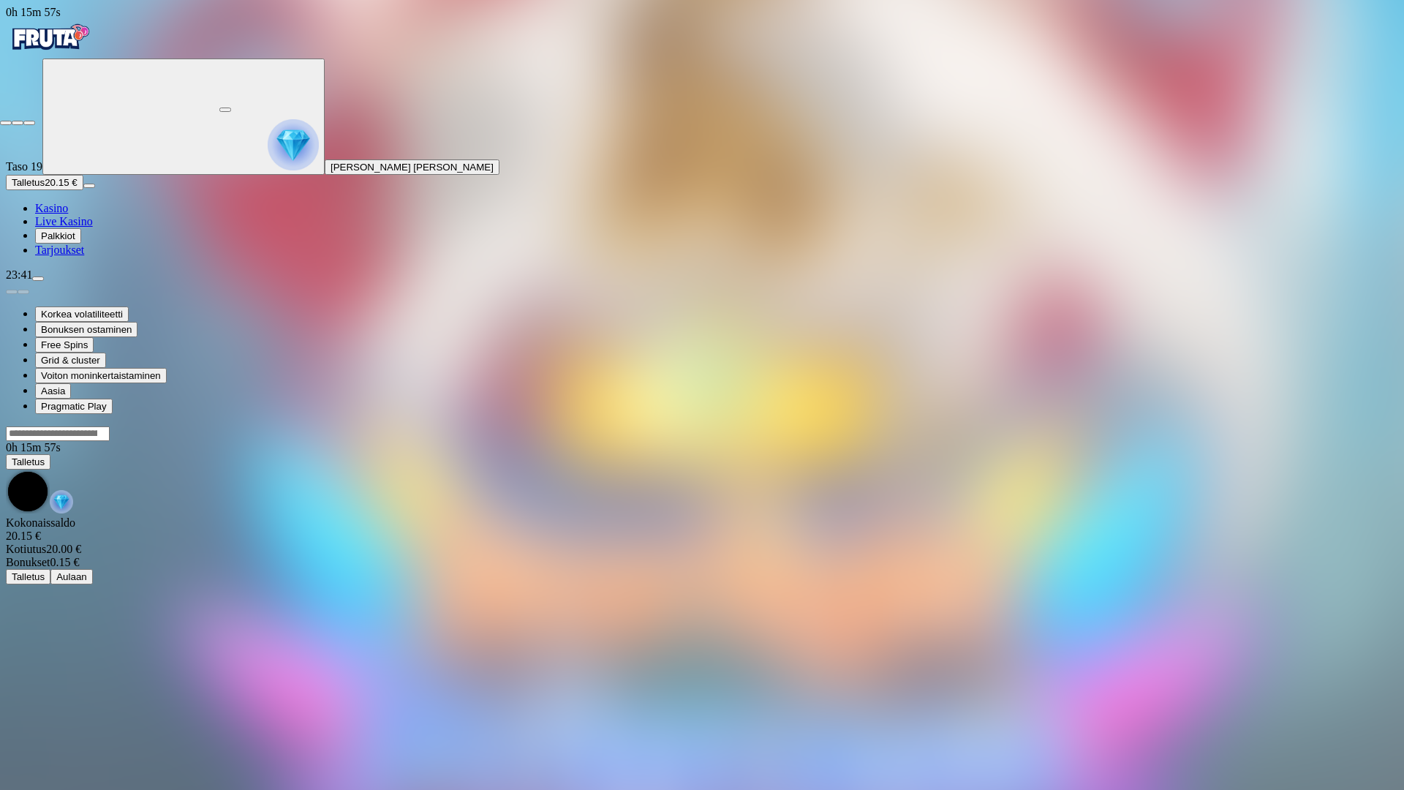
click at [6, 123] on span "close icon" at bounding box center [6, 123] width 0 height 0
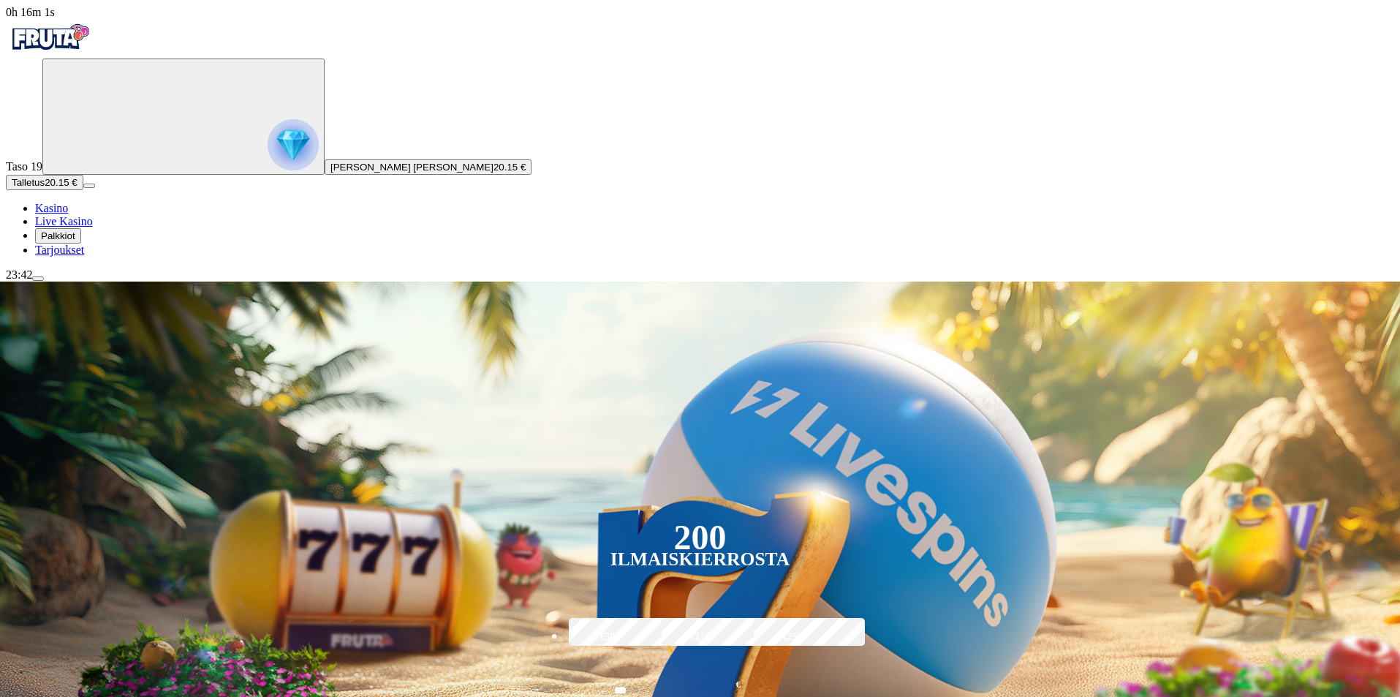
click at [38, 279] on span "menu icon" at bounding box center [38, 279] width 0 height 0
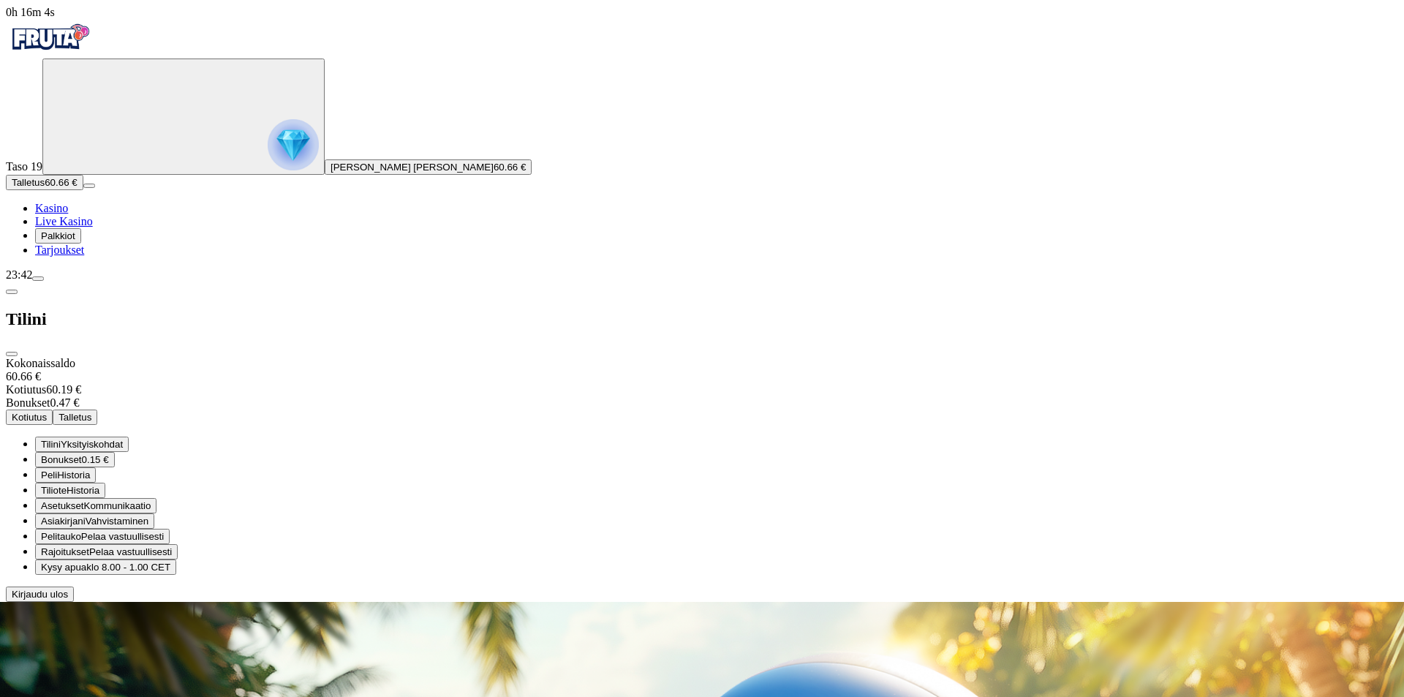
click at [53, 410] on button "Kotiutus" at bounding box center [29, 417] width 47 height 15
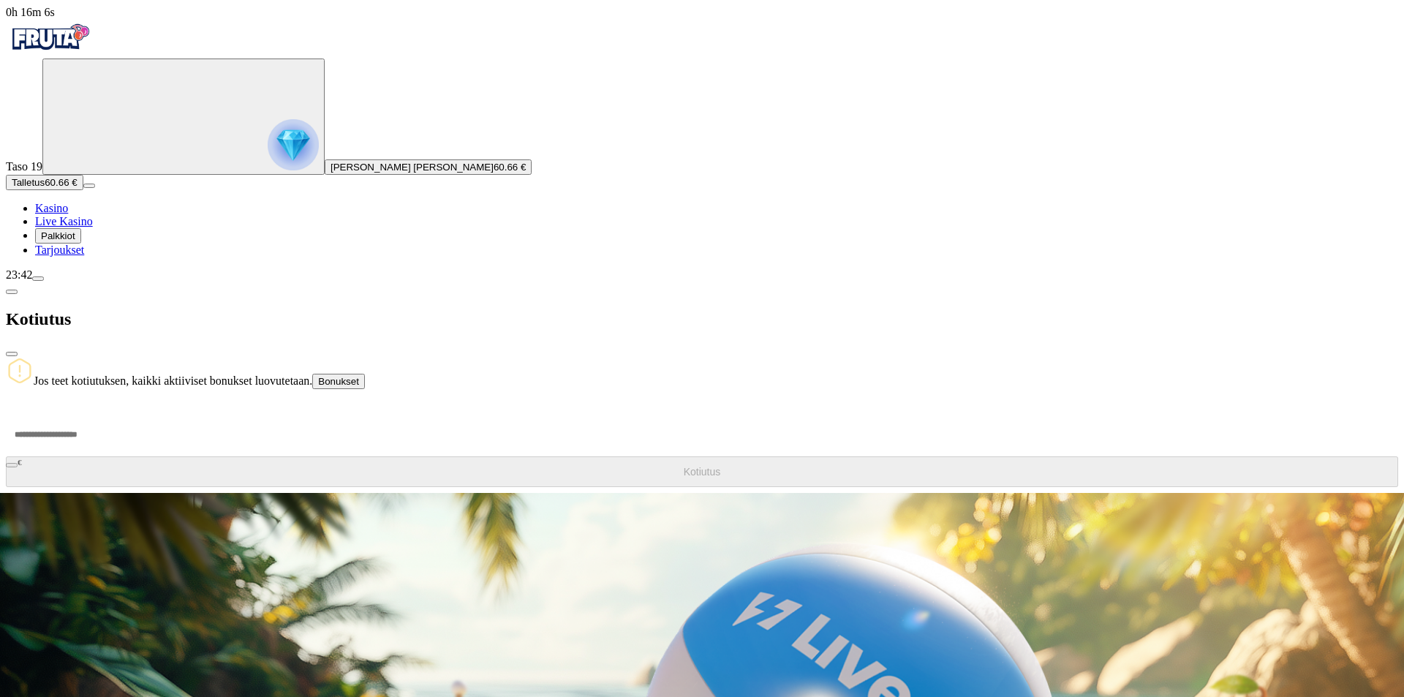
click at [105, 412] on input "number" at bounding box center [55, 434] width 99 height 44
type input "**"
click at [684, 466] on span "Kotiutus" at bounding box center [702, 472] width 37 height 12
click at [621, 493] on div at bounding box center [702, 493] width 1392 height 0
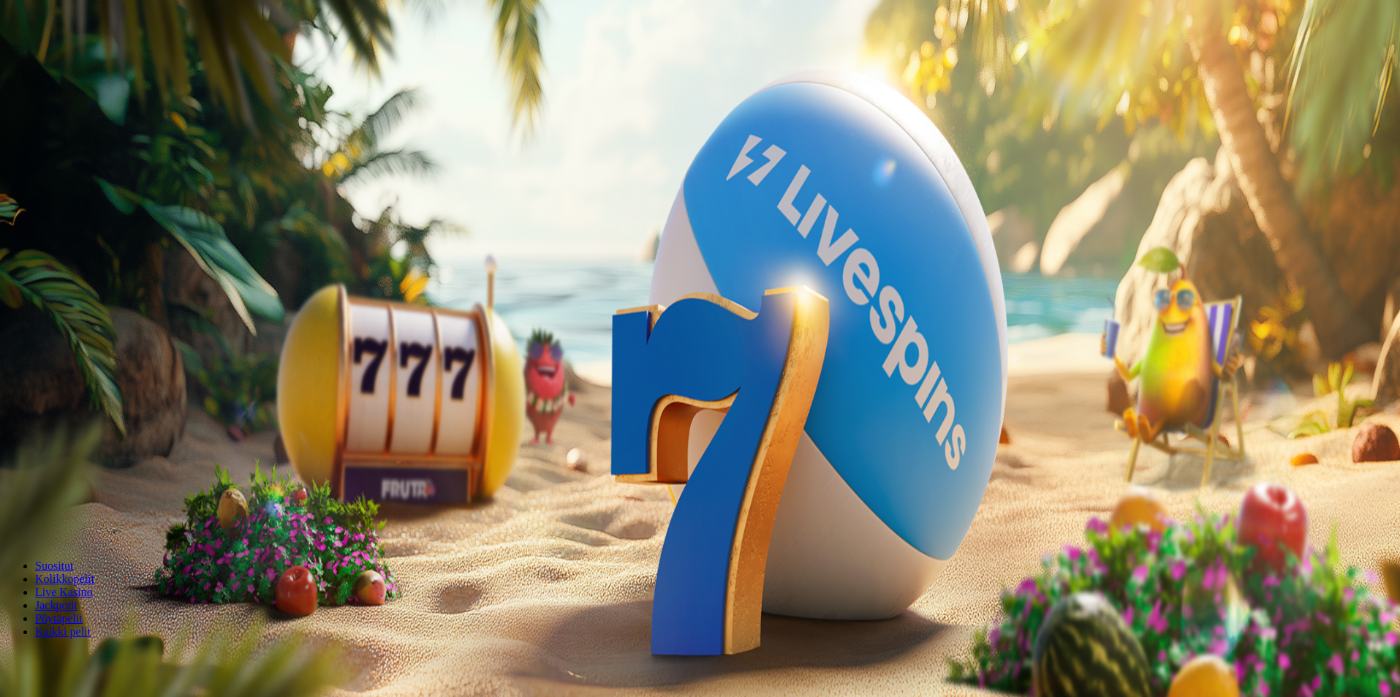
type input "**********"
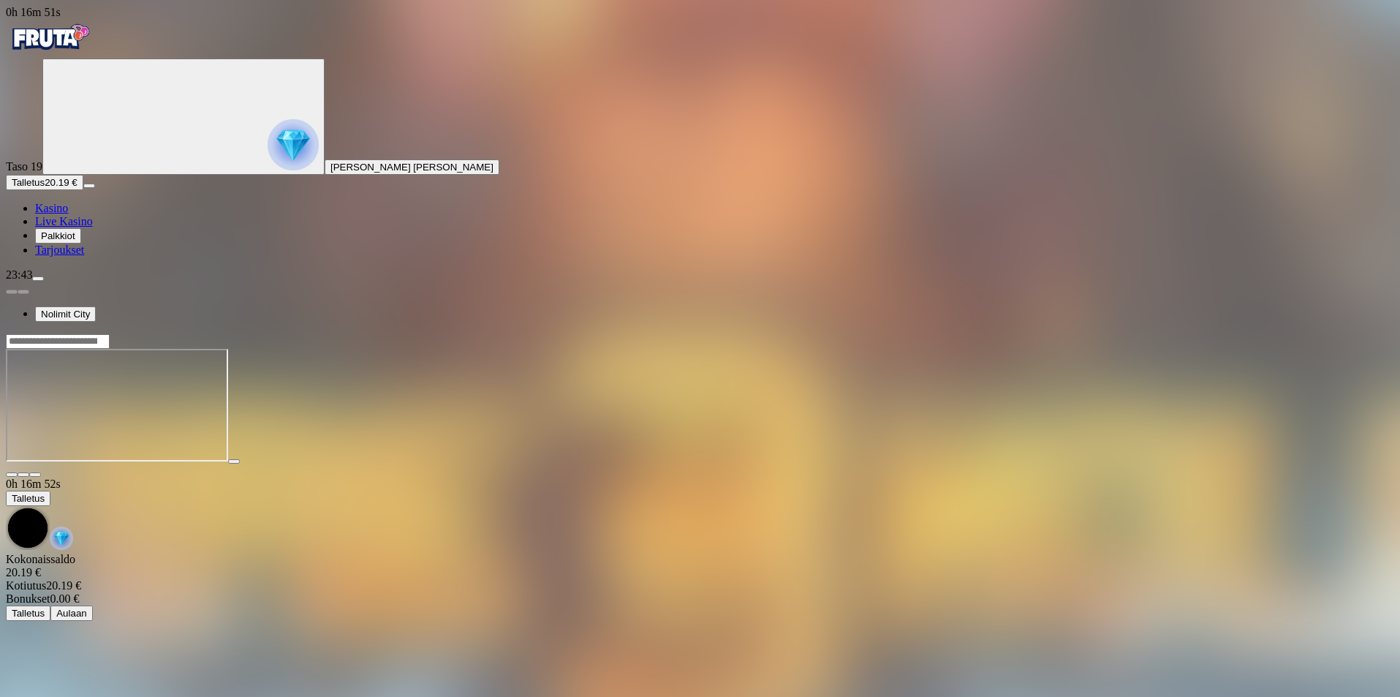
click at [35, 475] on span "fullscreen icon" at bounding box center [35, 475] width 0 height 0
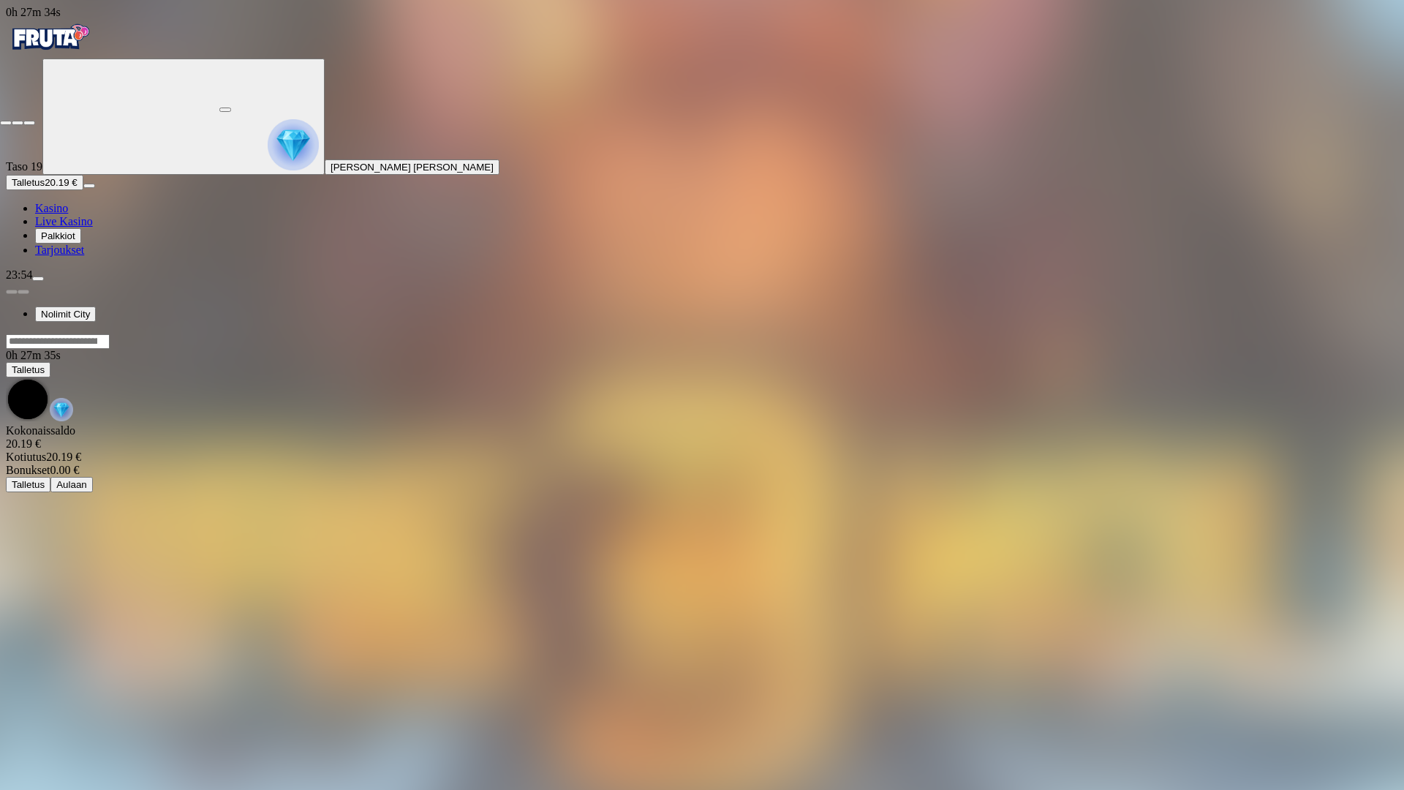
click at [6, 123] on span "close icon" at bounding box center [6, 123] width 0 height 0
